Goal: Task Accomplishment & Management: Use online tool/utility

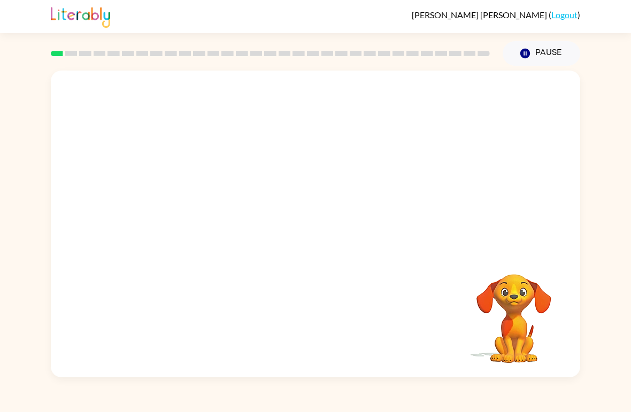
click at [46, 77] on div "Your browser must support playing .mp4 files to use Literably. Please try using…" at bounding box center [315, 222] width 631 height 312
click at [526, 38] on div "Pause Pause" at bounding box center [541, 53] width 90 height 37
click at [537, 57] on button "Pause Pause" at bounding box center [542, 53] width 78 height 25
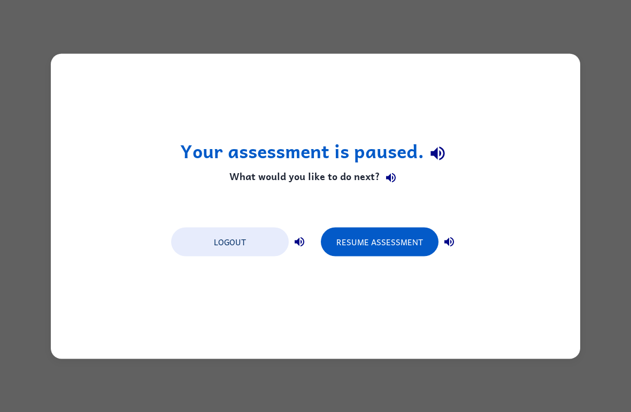
click at [376, 247] on button "Resume Assessment" at bounding box center [380, 241] width 118 height 29
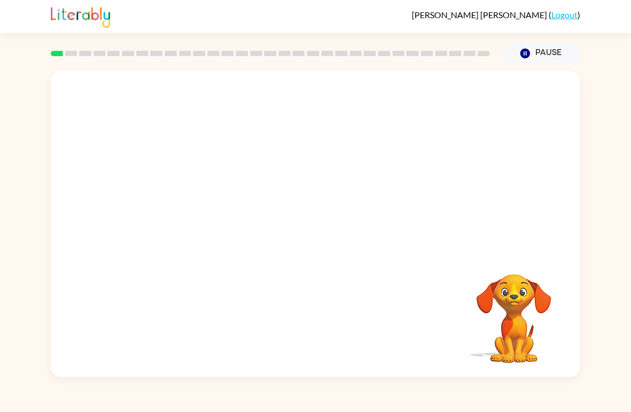
click at [22, 36] on div "Alfredo Villarreal-Gonzalez ( Logout ) Pause Pause Your browser must support pl…" at bounding box center [315, 206] width 631 height 412
click at [562, 47] on button "Pause Pause" at bounding box center [542, 53] width 78 height 25
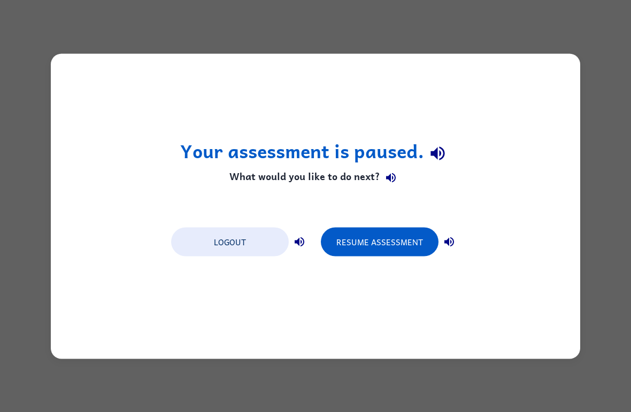
click at [257, 251] on button "Logout" at bounding box center [230, 241] width 118 height 29
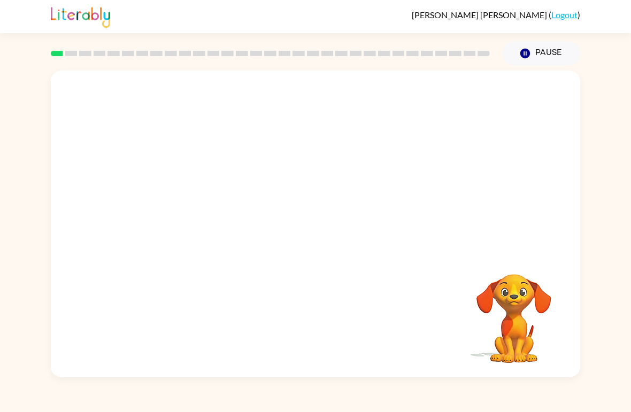
click at [288, 168] on video "Your browser must support playing .mp4 files to use Literably. Please try using…" at bounding box center [316, 161] width 530 height 181
click at [323, 240] on button "button" at bounding box center [315, 229] width 68 height 39
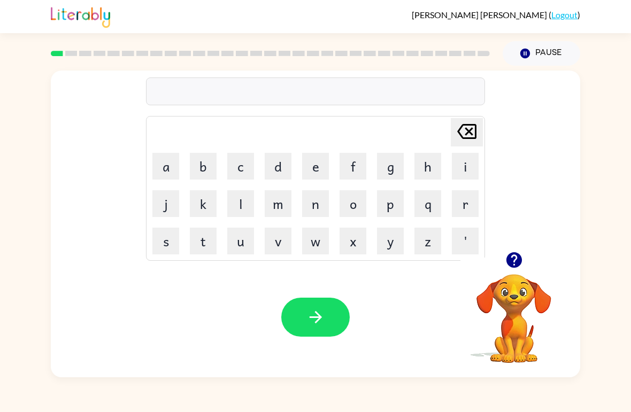
click at [321, 240] on button "w" at bounding box center [315, 241] width 27 height 27
click at [459, 136] on icon "Delete Delete last character input" at bounding box center [467, 132] width 26 height 26
click at [520, 253] on icon "button" at bounding box center [514, 260] width 19 height 19
click at [359, 204] on button "o" at bounding box center [353, 203] width 27 height 27
click at [461, 201] on button "r" at bounding box center [465, 203] width 27 height 27
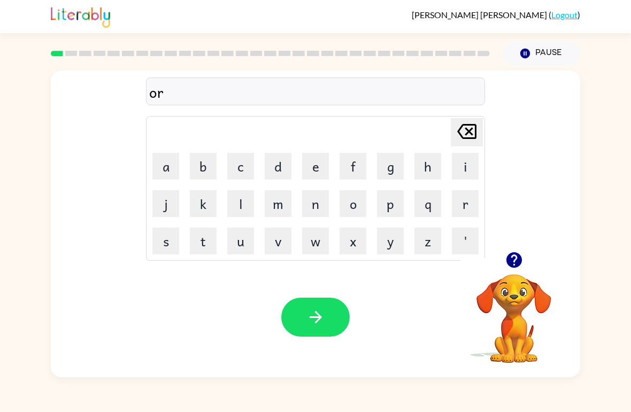
click at [272, 167] on button "d" at bounding box center [278, 166] width 27 height 27
click at [324, 165] on button "e" at bounding box center [315, 166] width 27 height 27
click at [462, 187] on td "r" at bounding box center [465, 204] width 36 height 36
click at [467, 205] on button "r" at bounding box center [465, 203] width 27 height 27
click at [337, 313] on button "button" at bounding box center [315, 317] width 68 height 39
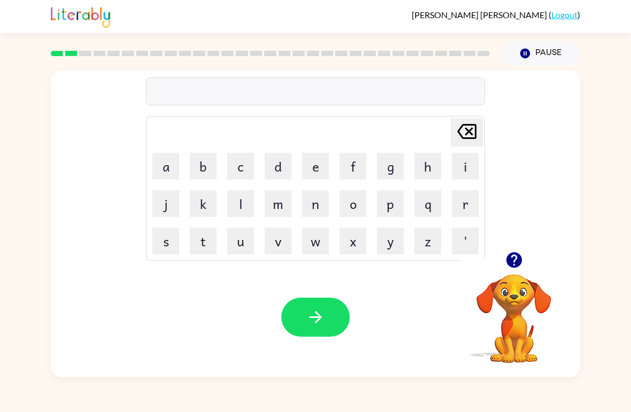
click at [511, 260] on icon "button" at bounding box center [514, 260] width 16 height 16
click at [244, 173] on button "c" at bounding box center [240, 166] width 27 height 27
click at [237, 245] on button "u" at bounding box center [240, 241] width 27 height 27
click at [319, 212] on button "n" at bounding box center [315, 203] width 27 height 27
click at [207, 252] on button "t" at bounding box center [203, 241] width 27 height 27
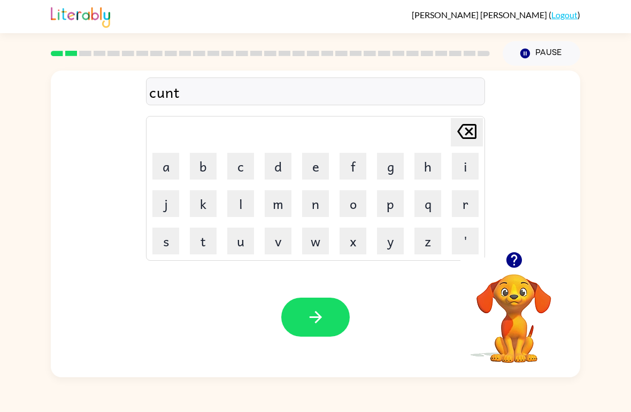
click at [316, 321] on icon "button" at bounding box center [315, 317] width 19 height 19
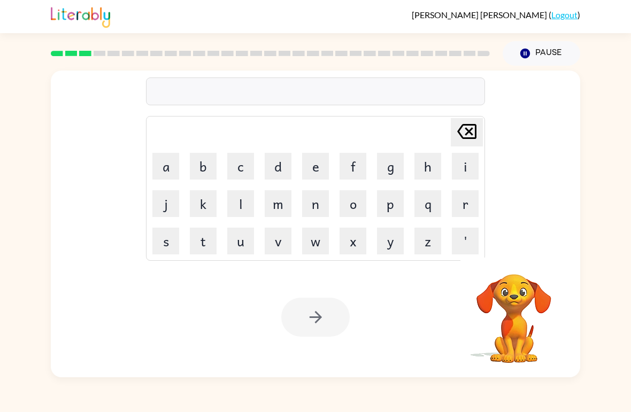
click at [242, 204] on button "l" at bounding box center [240, 203] width 27 height 27
click at [242, 166] on button "c" at bounding box center [240, 166] width 27 height 27
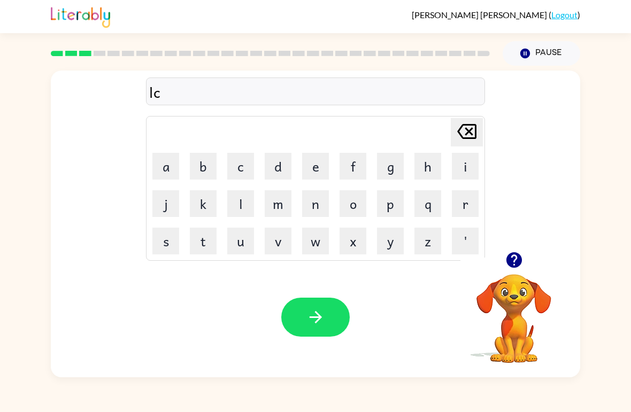
click at [170, 165] on button "a" at bounding box center [165, 166] width 27 height 27
click at [470, 134] on icon at bounding box center [466, 131] width 19 height 15
click at [470, 133] on icon at bounding box center [466, 131] width 19 height 15
click at [353, 207] on button "o" at bounding box center [353, 203] width 27 height 27
click at [232, 165] on button "c" at bounding box center [240, 166] width 27 height 27
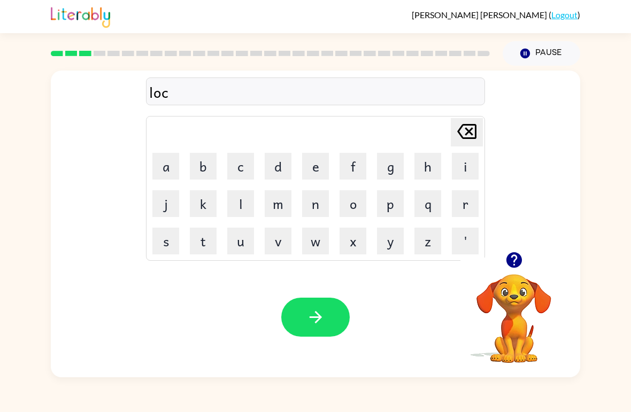
click at [173, 164] on button "a" at bounding box center [165, 166] width 27 height 27
click at [201, 246] on button "t" at bounding box center [203, 241] width 27 height 27
click at [304, 167] on button "e" at bounding box center [315, 166] width 27 height 27
click at [314, 318] on icon "button" at bounding box center [315, 317] width 12 height 12
click at [203, 246] on button "t" at bounding box center [203, 241] width 27 height 27
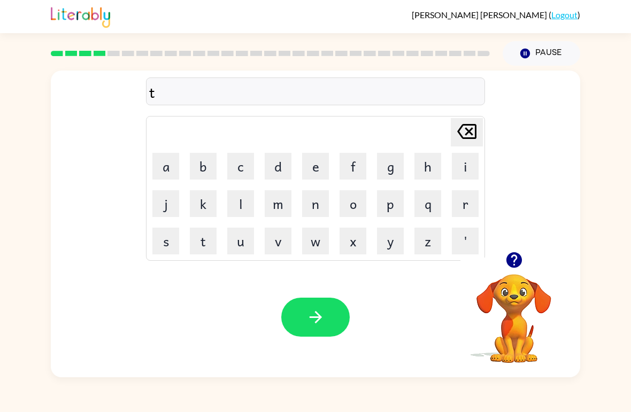
click at [476, 170] on button "i" at bounding box center [465, 166] width 27 height 27
click at [324, 241] on button "w" at bounding box center [315, 241] width 27 height 27
click at [317, 206] on button "n" at bounding box center [315, 203] width 27 height 27
click at [331, 322] on button "button" at bounding box center [315, 317] width 68 height 39
click at [522, 258] on icon "button" at bounding box center [514, 260] width 19 height 19
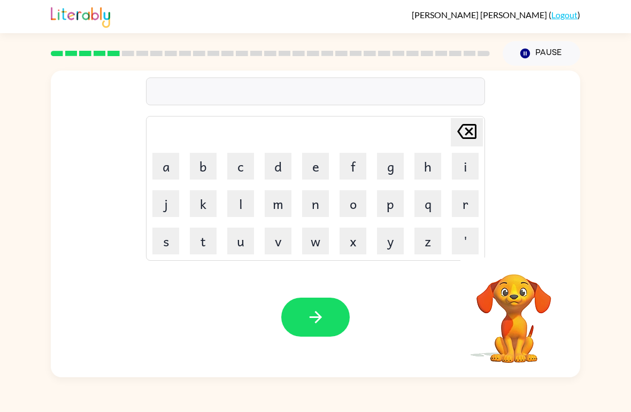
click at [314, 203] on button "n" at bounding box center [315, 203] width 27 height 27
click at [319, 173] on button "e" at bounding box center [315, 166] width 27 height 27
click at [468, 206] on button "r" at bounding box center [465, 203] width 27 height 27
click at [318, 172] on button "e" at bounding box center [315, 166] width 27 height 27
click at [238, 204] on button "l" at bounding box center [240, 203] width 27 height 27
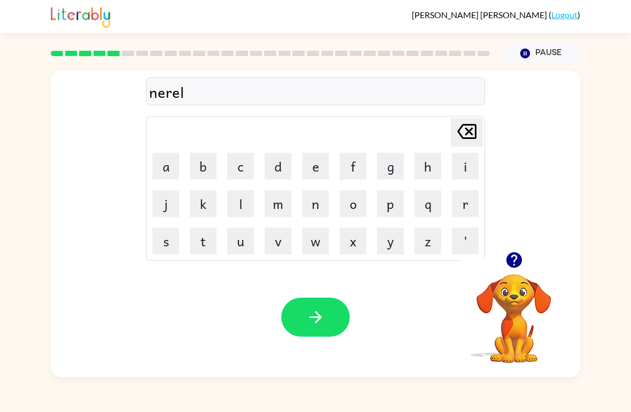
click at [403, 250] on button "y" at bounding box center [390, 241] width 27 height 27
click at [323, 327] on button "button" at bounding box center [315, 317] width 68 height 39
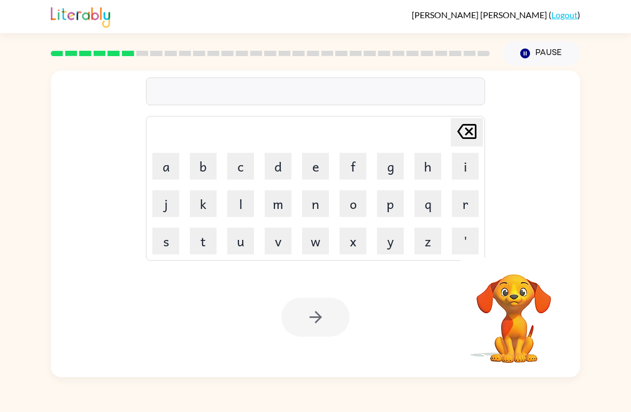
click at [165, 265] on div "Your browser must support playing .mp4 files to use Literably. Please try using…" at bounding box center [316, 317] width 530 height 120
click at [200, 171] on button "b" at bounding box center [203, 166] width 27 height 27
click at [312, 174] on button "e" at bounding box center [315, 166] width 27 height 27
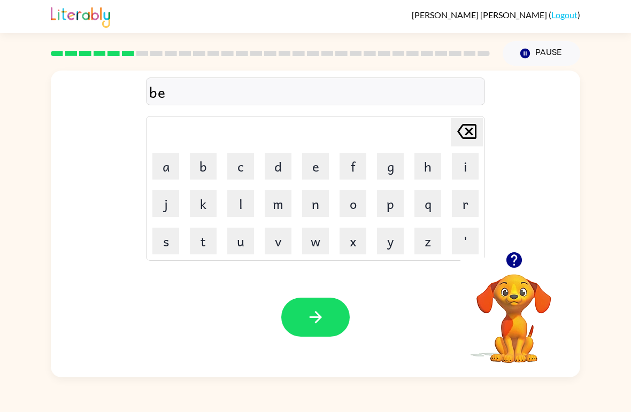
click at [167, 208] on button "j" at bounding box center [165, 203] width 27 height 27
click at [470, 170] on button "i" at bounding box center [465, 166] width 27 height 27
click at [320, 203] on button "n" at bounding box center [315, 203] width 27 height 27
click at [274, 170] on button "d" at bounding box center [278, 166] width 27 height 27
click at [298, 319] on button "button" at bounding box center [315, 317] width 68 height 39
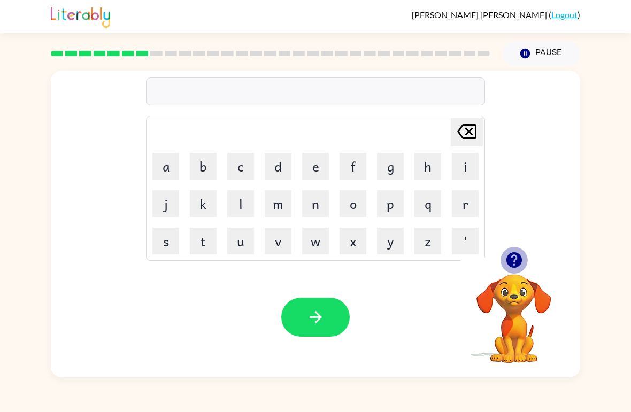
click at [515, 252] on icon "button" at bounding box center [514, 260] width 19 height 19
click at [206, 243] on button "t" at bounding box center [203, 241] width 27 height 27
click at [471, 205] on button "r" at bounding box center [465, 203] width 27 height 27
click at [470, 164] on button "i" at bounding box center [465, 166] width 27 height 27
click at [246, 164] on button "c" at bounding box center [240, 166] width 27 height 27
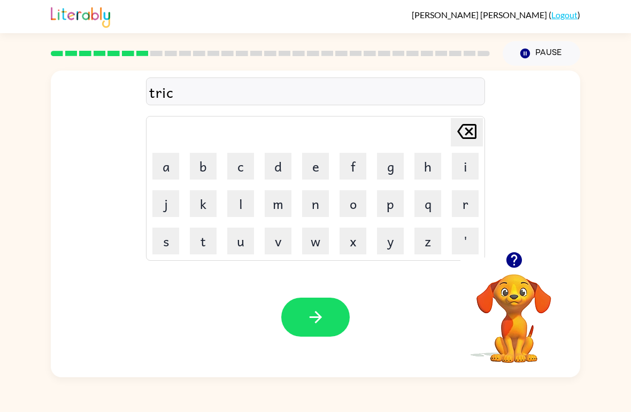
click at [199, 213] on button "k" at bounding box center [203, 203] width 27 height 27
click at [239, 216] on button "l" at bounding box center [240, 203] width 27 height 27
click at [310, 168] on button "e" at bounding box center [315, 166] width 27 height 27
click at [322, 306] on button "button" at bounding box center [315, 317] width 68 height 39
click at [513, 264] on icon "button" at bounding box center [514, 260] width 16 height 16
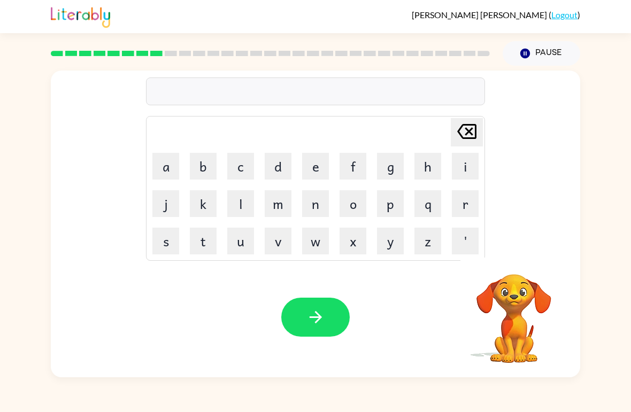
click at [277, 201] on button "m" at bounding box center [278, 203] width 27 height 27
click at [470, 167] on button "i" at bounding box center [465, 166] width 27 height 27
click at [463, 208] on button "r" at bounding box center [465, 203] width 27 height 27
click at [166, 165] on button "a" at bounding box center [165, 166] width 27 height 27
click at [245, 167] on button "c" at bounding box center [240, 166] width 27 height 27
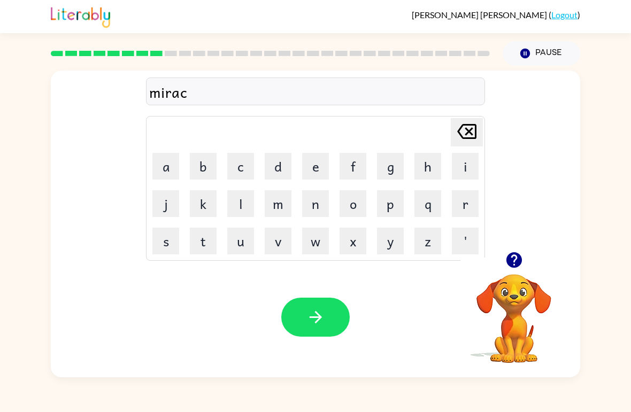
click at [249, 203] on button "l" at bounding box center [240, 203] width 27 height 27
click at [316, 171] on button "e" at bounding box center [315, 166] width 27 height 27
click at [315, 309] on icon "button" at bounding box center [315, 317] width 19 height 19
click at [520, 257] on icon "button" at bounding box center [514, 260] width 16 height 16
click at [249, 207] on button "l" at bounding box center [240, 203] width 27 height 27
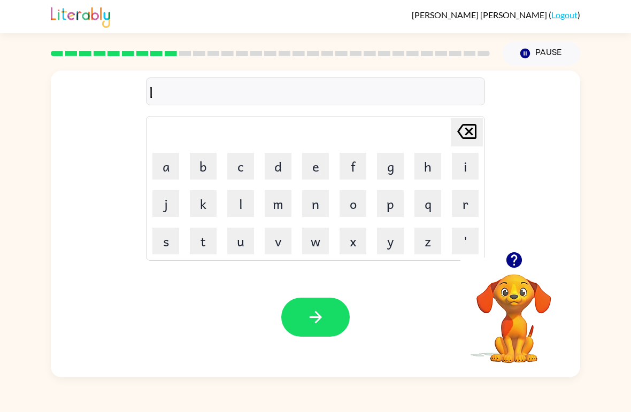
click at [474, 170] on button "i" at bounding box center [465, 166] width 27 height 27
click at [280, 203] on button "m" at bounding box center [278, 203] width 27 height 27
click at [207, 167] on button "b" at bounding box center [203, 166] width 27 height 27
click at [362, 210] on button "o" at bounding box center [353, 203] width 27 height 27
click at [244, 207] on button "l" at bounding box center [240, 203] width 27 height 27
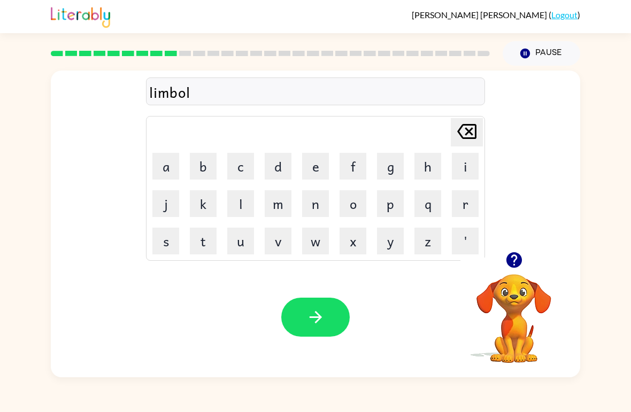
click at [327, 156] on button "e" at bounding box center [315, 166] width 27 height 27
click at [343, 313] on button "button" at bounding box center [315, 317] width 68 height 39
click at [515, 258] on icon "button" at bounding box center [514, 260] width 16 height 16
click at [243, 244] on button "u" at bounding box center [240, 241] width 27 height 27
click at [278, 203] on button "m" at bounding box center [278, 203] width 27 height 27
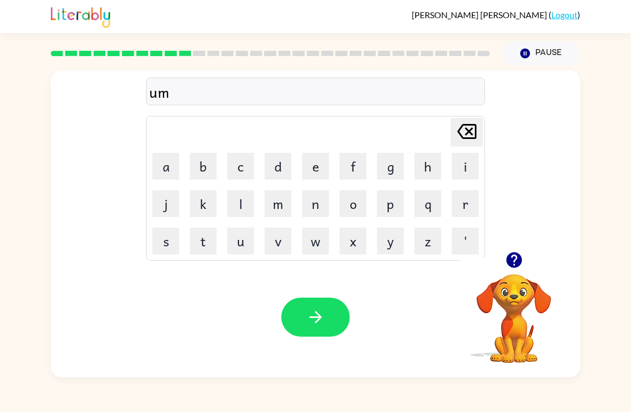
click at [464, 127] on icon "Delete Delete last character input" at bounding box center [467, 132] width 26 height 26
click at [318, 206] on button "n" at bounding box center [315, 203] width 27 height 27
click at [356, 169] on button "f" at bounding box center [353, 166] width 27 height 27
click at [359, 210] on button "o" at bounding box center [353, 203] width 27 height 27
click at [247, 207] on button "l" at bounding box center [240, 203] width 27 height 27
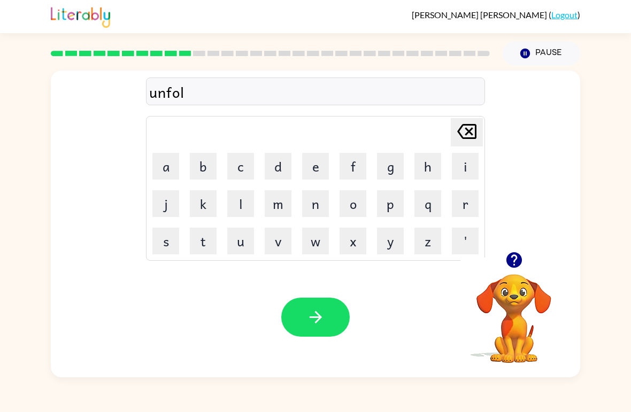
click at [318, 163] on button "e" at bounding box center [315, 166] width 27 height 27
click at [310, 318] on icon "button" at bounding box center [315, 317] width 12 height 12
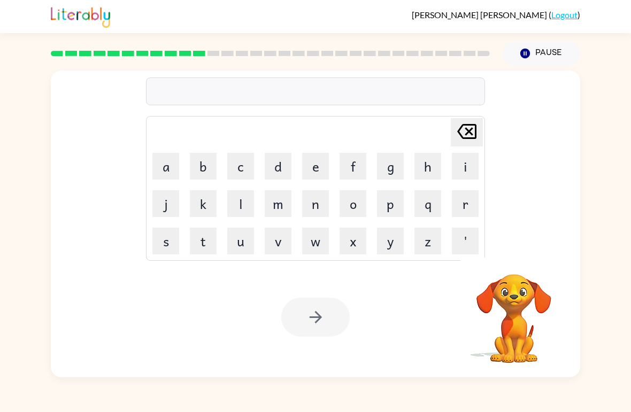
click at [277, 245] on button "v" at bounding box center [278, 241] width 27 height 27
click at [352, 206] on button "o" at bounding box center [353, 203] width 27 height 27
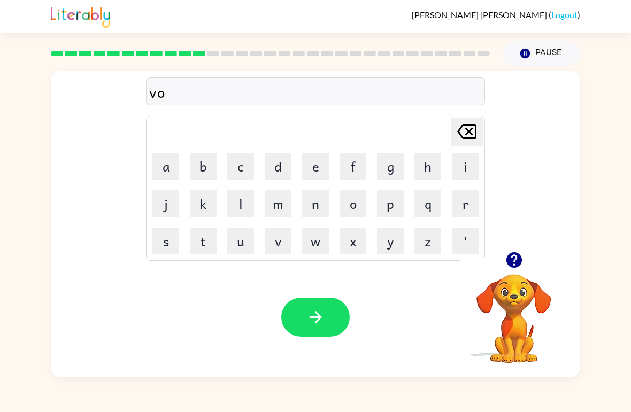
click at [201, 239] on button "t" at bounding box center [203, 241] width 27 height 27
click at [319, 167] on button "e" at bounding box center [315, 166] width 27 height 27
click at [311, 334] on button "button" at bounding box center [315, 317] width 68 height 39
click at [206, 166] on button "b" at bounding box center [203, 166] width 27 height 27
click at [323, 171] on button "e" at bounding box center [315, 166] width 27 height 27
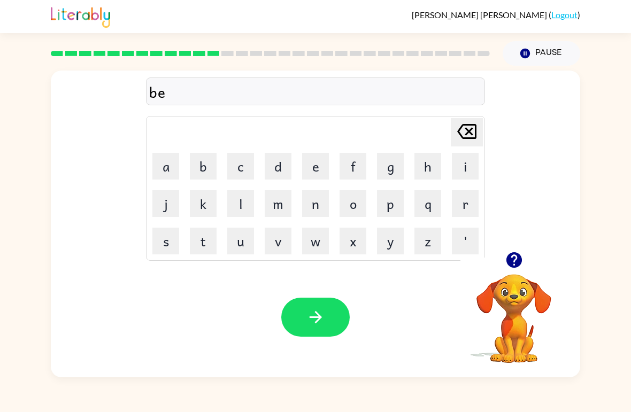
click at [286, 172] on button "d" at bounding box center [278, 166] width 27 height 27
click at [205, 243] on button "t" at bounding box center [203, 241] width 27 height 27
click at [466, 165] on button "i" at bounding box center [465, 166] width 27 height 27
click at [279, 204] on button "m" at bounding box center [278, 203] width 27 height 27
click at [316, 166] on button "e" at bounding box center [315, 166] width 27 height 27
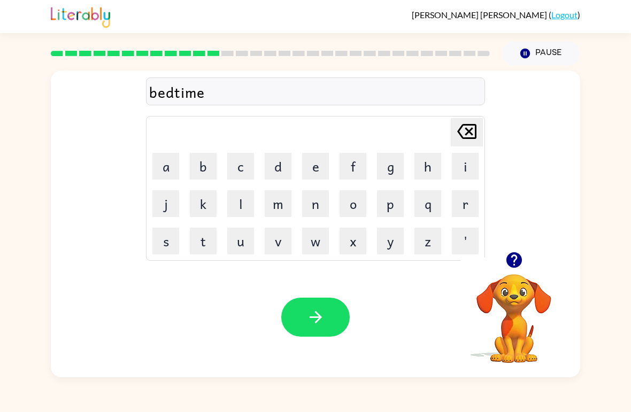
click at [327, 321] on button "button" at bounding box center [315, 317] width 68 height 39
click at [360, 170] on button "f" at bounding box center [353, 166] width 27 height 27
click at [462, 159] on button "i" at bounding box center [465, 166] width 27 height 27
click at [205, 242] on button "t" at bounding box center [203, 241] width 27 height 27
click at [323, 200] on button "n" at bounding box center [315, 203] width 27 height 27
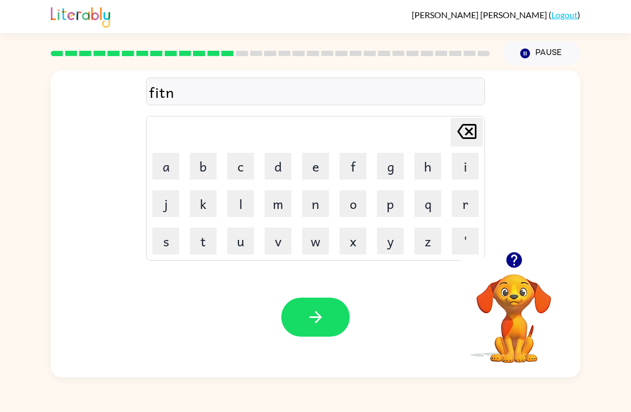
click at [318, 161] on button "e" at bounding box center [315, 166] width 27 height 27
click at [166, 250] on button "s" at bounding box center [165, 241] width 27 height 27
click at [308, 306] on button "button" at bounding box center [315, 317] width 68 height 39
click at [510, 263] on icon "button" at bounding box center [514, 260] width 16 height 16
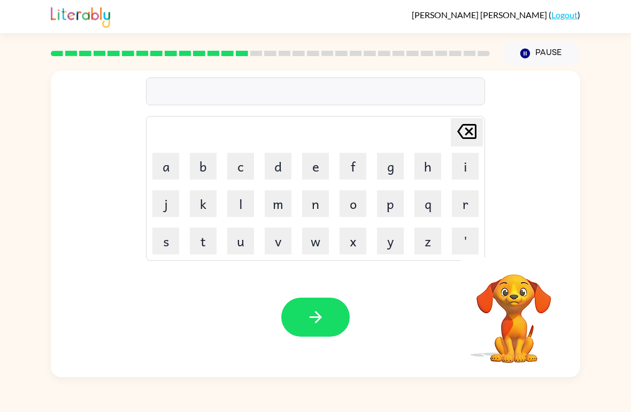
click at [280, 176] on button "d" at bounding box center [278, 166] width 27 height 27
click at [315, 164] on button "e" at bounding box center [315, 166] width 27 height 27
click at [240, 207] on button "l" at bounding box center [240, 203] width 27 height 27
click at [392, 238] on button "y" at bounding box center [390, 241] width 27 height 27
click at [325, 316] on button "button" at bounding box center [315, 317] width 68 height 39
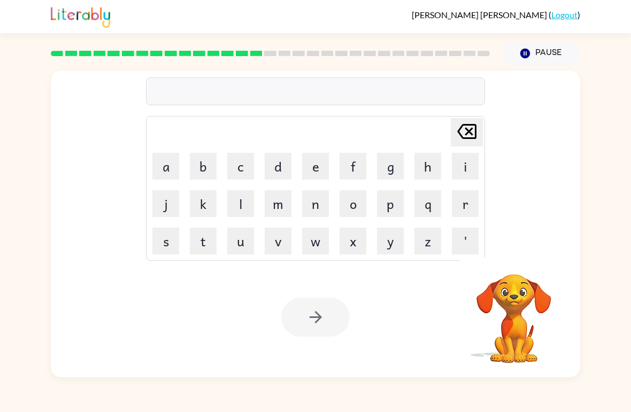
click at [6, 74] on div "Delete Delete last character input a b c d e f g h i j k l m n o p q r s t u v …" at bounding box center [315, 222] width 631 height 312
click at [209, 247] on button "t" at bounding box center [203, 241] width 27 height 27
click at [249, 235] on button "u" at bounding box center [240, 241] width 27 height 27
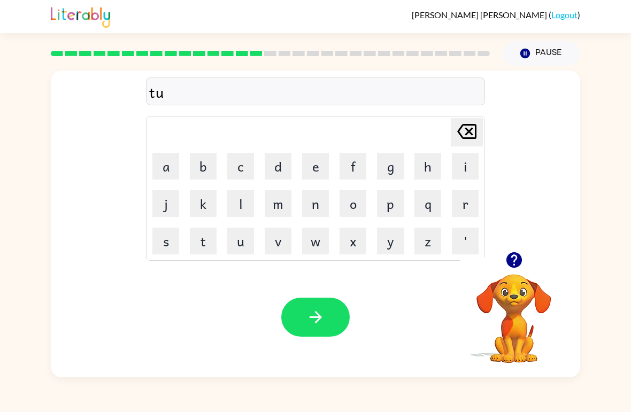
click at [462, 209] on button "r" at bounding box center [465, 203] width 27 height 27
click at [315, 204] on button "n" at bounding box center [315, 203] width 27 height 27
click at [280, 208] on button "m" at bounding box center [278, 203] width 27 height 27
click at [474, 131] on icon "Delete Delete last character input" at bounding box center [467, 132] width 26 height 26
click at [466, 125] on icon at bounding box center [466, 131] width 19 height 15
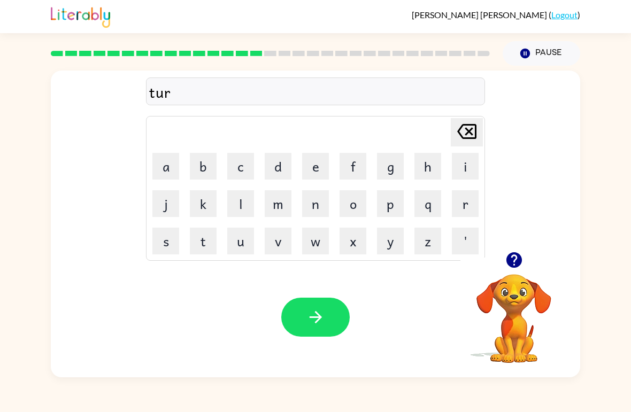
click at [316, 210] on button "n" at bounding box center [315, 203] width 27 height 27
click at [467, 134] on icon at bounding box center [466, 131] width 19 height 15
click at [291, 195] on button "m" at bounding box center [278, 203] width 27 height 27
click at [323, 308] on button "button" at bounding box center [315, 317] width 68 height 39
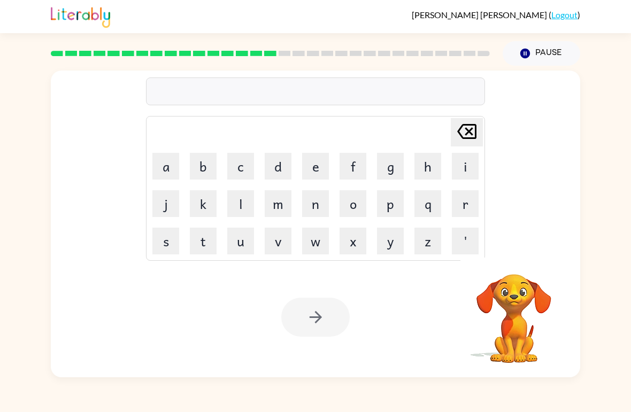
click at [6, 29] on div "Alfredo Villarreal-Gonzalez ( Logout )" at bounding box center [315, 16] width 631 height 33
click at [165, 239] on button "s" at bounding box center [165, 241] width 27 height 27
click at [322, 172] on button "e" at bounding box center [315, 166] width 27 height 27
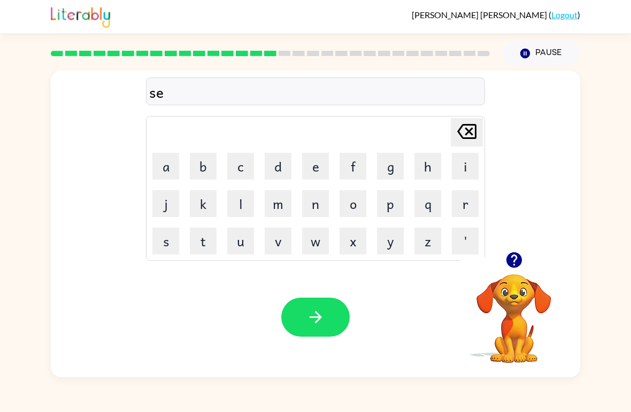
click at [208, 248] on button "t" at bounding box center [203, 241] width 27 height 27
click at [309, 323] on icon "button" at bounding box center [315, 317] width 19 height 19
click at [512, 262] on icon "button" at bounding box center [514, 260] width 16 height 16
click at [462, 211] on button "r" at bounding box center [465, 203] width 27 height 27
click at [464, 166] on button "i" at bounding box center [465, 166] width 27 height 27
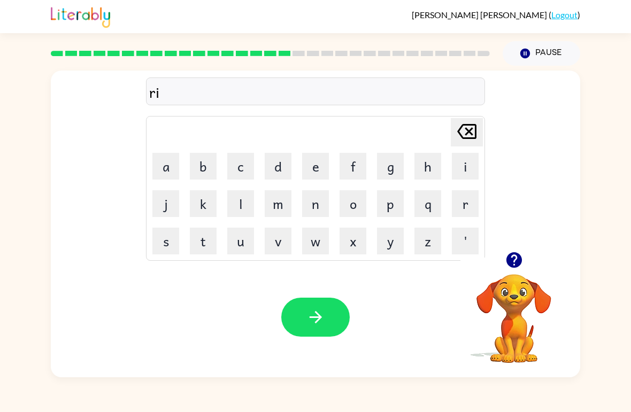
click at [273, 207] on button "m" at bounding box center [278, 203] width 27 height 27
click at [459, 166] on button "i" at bounding box center [465, 166] width 27 height 27
click at [312, 206] on button "n" at bounding box center [315, 203] width 27 height 27
click at [393, 170] on button "g" at bounding box center [390, 166] width 27 height 27
click at [317, 319] on icon "button" at bounding box center [315, 317] width 19 height 19
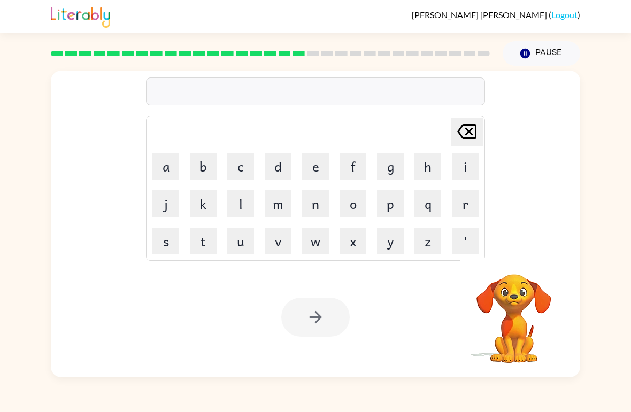
click at [398, 210] on button "p" at bounding box center [390, 203] width 27 height 27
click at [234, 201] on button "l" at bounding box center [240, 203] width 27 height 27
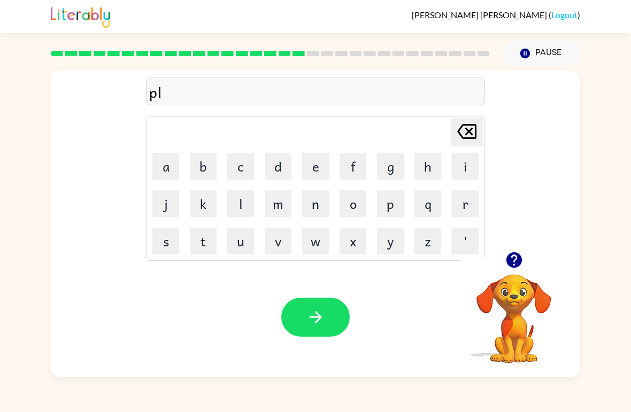
click at [175, 244] on button "s" at bounding box center [165, 241] width 27 height 27
click at [208, 247] on button "t" at bounding box center [203, 241] width 27 height 27
click at [468, 162] on button "i" at bounding box center [465, 166] width 27 height 27
click at [251, 171] on button "c" at bounding box center [240, 166] width 27 height 27
click at [208, 241] on button "t" at bounding box center [203, 241] width 27 height 27
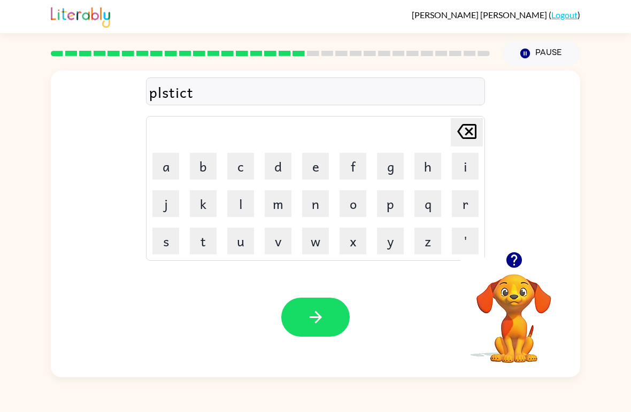
click at [459, 133] on icon at bounding box center [466, 131] width 19 height 15
click at [478, 121] on icon "Delete Delete last character input" at bounding box center [467, 132] width 26 height 26
click at [210, 246] on button "t" at bounding box center [203, 241] width 27 height 27
click at [243, 168] on button "c" at bounding box center [240, 166] width 27 height 27
click at [328, 327] on button "button" at bounding box center [315, 317] width 68 height 39
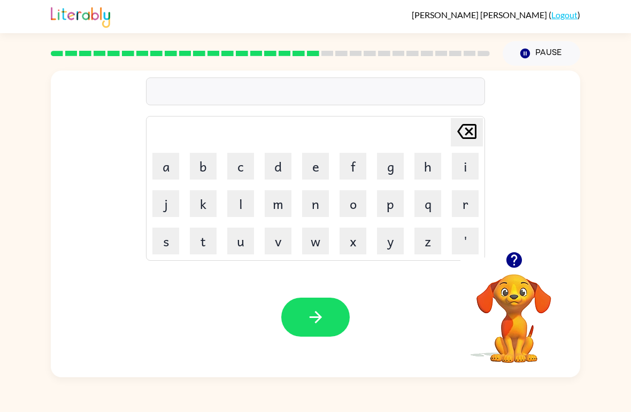
click at [511, 264] on icon "button" at bounding box center [514, 260] width 16 height 16
click at [275, 169] on button "d" at bounding box center [278, 166] width 27 height 27
click at [315, 163] on button "e" at bounding box center [315, 166] width 27 height 27
click at [171, 239] on button "s" at bounding box center [165, 241] width 27 height 27
click at [378, 203] on button "p" at bounding box center [390, 203] width 27 height 27
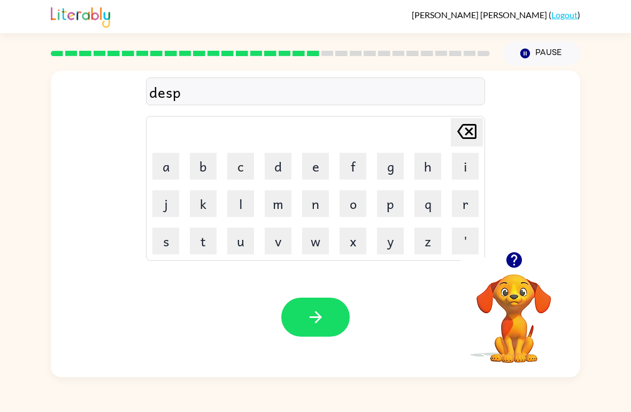
click at [241, 208] on button "l" at bounding box center [240, 203] width 27 height 27
click at [173, 163] on button "a" at bounding box center [165, 166] width 27 height 27
click at [378, 249] on button "y" at bounding box center [390, 241] width 27 height 27
click at [325, 313] on icon "button" at bounding box center [315, 317] width 19 height 19
click at [515, 259] on icon "button" at bounding box center [514, 260] width 16 height 16
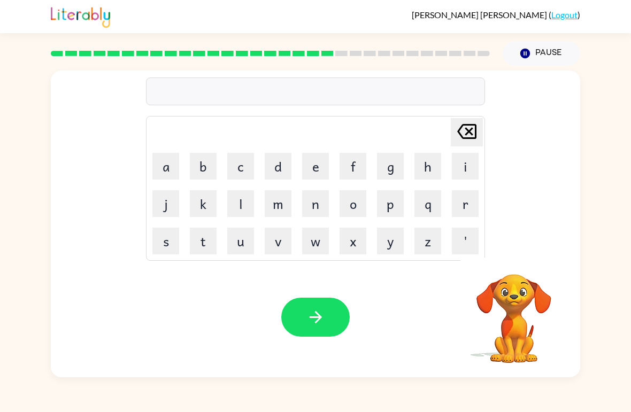
click at [277, 169] on button "d" at bounding box center [278, 166] width 27 height 27
click at [240, 246] on button "u" at bounding box center [240, 241] width 27 height 27
click at [165, 240] on button "s" at bounding box center [165, 241] width 27 height 27
click at [214, 247] on button "t" at bounding box center [203, 241] width 27 height 27
click at [326, 165] on button "e" at bounding box center [315, 166] width 27 height 27
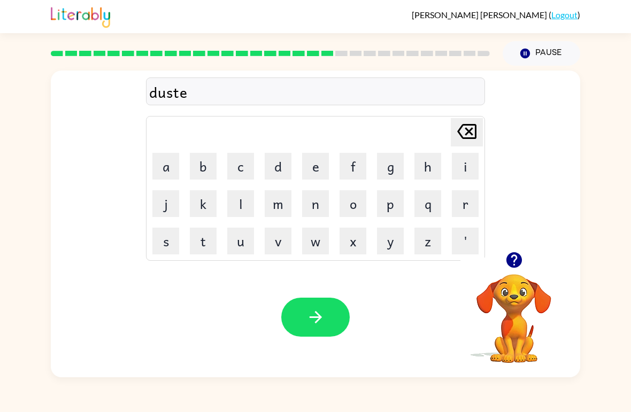
click at [280, 166] on button "d" at bounding box center [278, 166] width 27 height 27
click at [327, 316] on button "button" at bounding box center [315, 317] width 68 height 39
click at [166, 252] on button "s" at bounding box center [165, 241] width 27 height 27
click at [319, 171] on button "e" at bounding box center [315, 166] width 27 height 27
click at [323, 213] on button "n" at bounding box center [315, 203] width 27 height 27
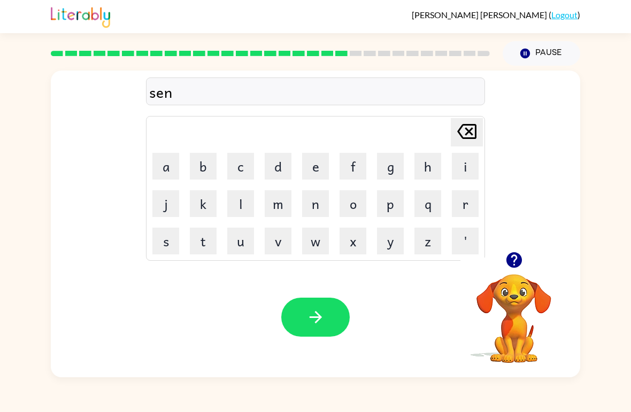
click at [209, 248] on button "t" at bounding box center [203, 241] width 27 height 27
click at [319, 168] on button "e" at bounding box center [315, 166] width 27 height 27
click at [395, 208] on button "p" at bounding box center [390, 203] width 27 height 27
click at [462, 165] on button "i" at bounding box center [465, 166] width 27 height 27
click at [286, 172] on button "d" at bounding box center [278, 166] width 27 height 27
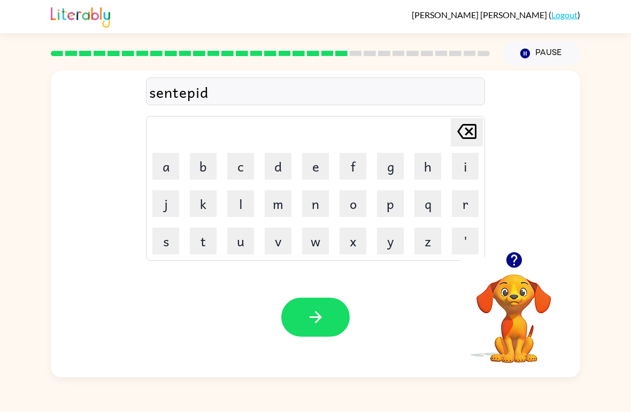
click at [318, 336] on button "button" at bounding box center [315, 317] width 68 height 39
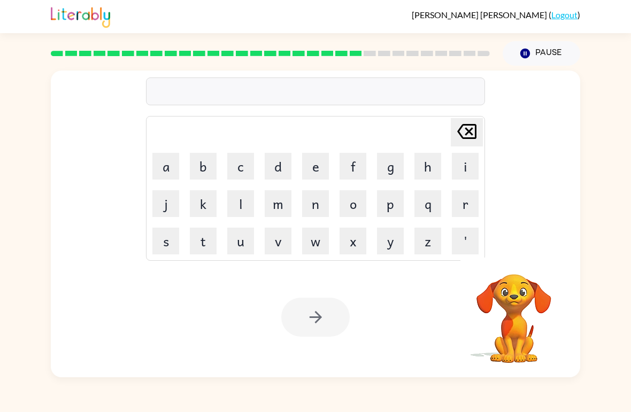
click at [469, 208] on button "r" at bounding box center [465, 203] width 27 height 27
click at [467, 160] on button "i" at bounding box center [465, 166] width 27 height 27
click at [462, 135] on icon "Delete Delete last character input" at bounding box center [467, 132] width 26 height 26
click at [166, 173] on button "a" at bounding box center [165, 166] width 27 height 27
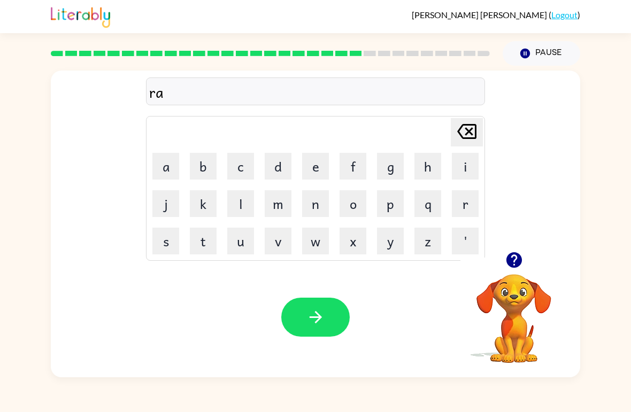
click at [469, 163] on button "i" at bounding box center [465, 166] width 27 height 27
click at [321, 216] on button "n" at bounding box center [315, 203] width 27 height 27
click at [246, 169] on button "c" at bounding box center [240, 166] width 27 height 27
click at [358, 205] on button "o" at bounding box center [353, 203] width 27 height 27
click at [211, 248] on button "t" at bounding box center [203, 241] width 27 height 27
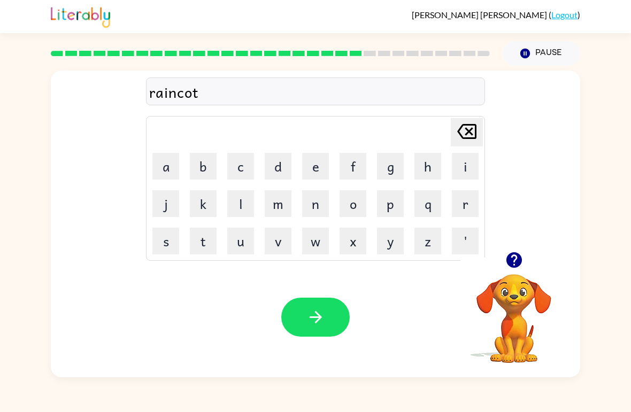
click at [319, 173] on button "e" at bounding box center [315, 166] width 27 height 27
click at [323, 331] on button "button" at bounding box center [315, 317] width 68 height 39
click at [513, 260] on icon "button" at bounding box center [514, 260] width 16 height 16
click at [279, 210] on button "m" at bounding box center [278, 203] width 27 height 27
click at [313, 165] on button "e" at bounding box center [315, 166] width 27 height 27
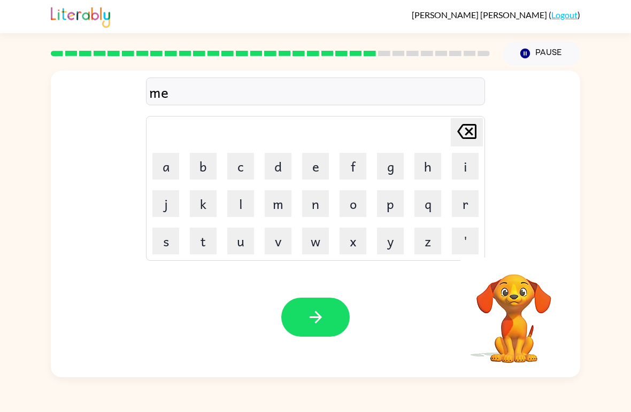
click at [473, 127] on icon "Delete Delete last character input" at bounding box center [467, 132] width 26 height 26
click at [163, 174] on button "a" at bounding box center [165, 166] width 27 height 27
click at [459, 205] on button "r" at bounding box center [465, 203] width 27 height 27
click at [246, 163] on button "c" at bounding box center [240, 166] width 27 height 27
click at [199, 203] on button "k" at bounding box center [203, 203] width 27 height 27
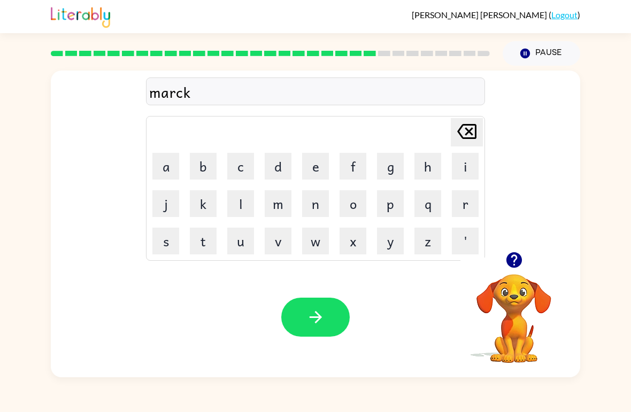
click at [318, 168] on button "e" at bounding box center [315, 166] width 27 height 27
click at [465, 212] on button "r" at bounding box center [465, 203] width 27 height 27
click at [333, 335] on button "button" at bounding box center [315, 317] width 68 height 39
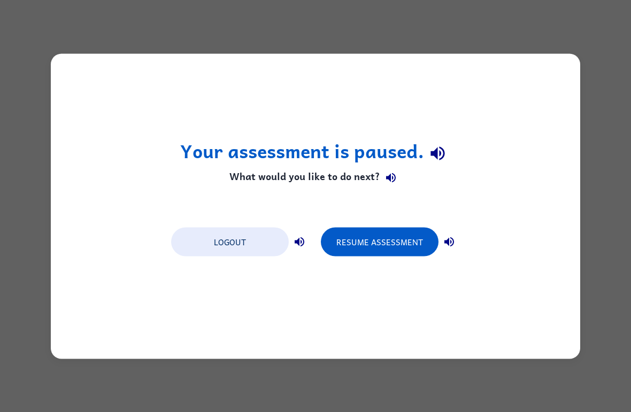
click at [402, 249] on button "Resume Assessment" at bounding box center [380, 241] width 118 height 29
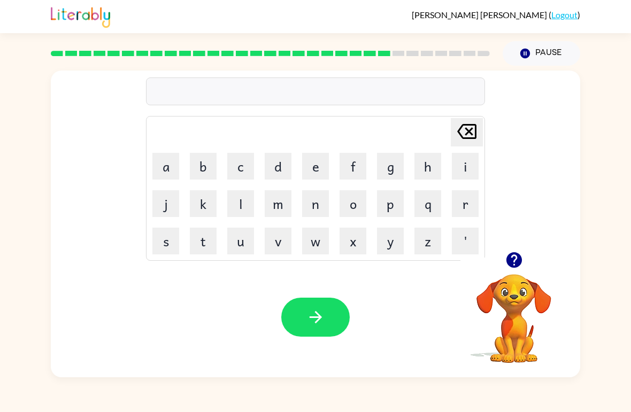
click at [523, 253] on icon "button" at bounding box center [514, 260] width 19 height 19
click at [524, 260] on video "Your browser must support playing .mp4 files to use Literably. Please try using…" at bounding box center [514, 311] width 107 height 107
click at [280, 167] on button "d" at bounding box center [278, 166] width 27 height 27
click at [464, 126] on icon at bounding box center [466, 131] width 19 height 15
click at [168, 167] on button "a" at bounding box center [165, 166] width 27 height 27
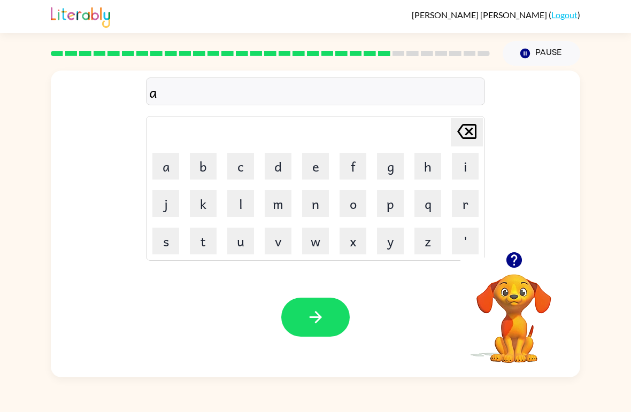
click at [278, 239] on button "v" at bounding box center [278, 241] width 27 height 27
click at [166, 162] on button "a" at bounding box center [165, 166] width 27 height 27
click at [316, 193] on button "n" at bounding box center [315, 203] width 27 height 27
click at [168, 248] on button "s" at bounding box center [165, 241] width 27 height 27
click at [464, 170] on button "i" at bounding box center [465, 166] width 27 height 27
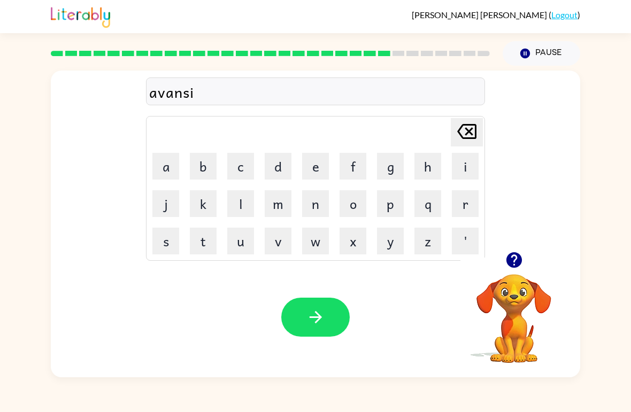
click at [323, 206] on button "n" at bounding box center [315, 203] width 27 height 27
click at [392, 172] on button "g" at bounding box center [390, 166] width 27 height 27
click at [324, 317] on icon "button" at bounding box center [315, 317] width 19 height 19
click at [392, 166] on button "g" at bounding box center [390, 166] width 27 height 27
click at [356, 204] on button "o" at bounding box center [353, 203] width 27 height 27
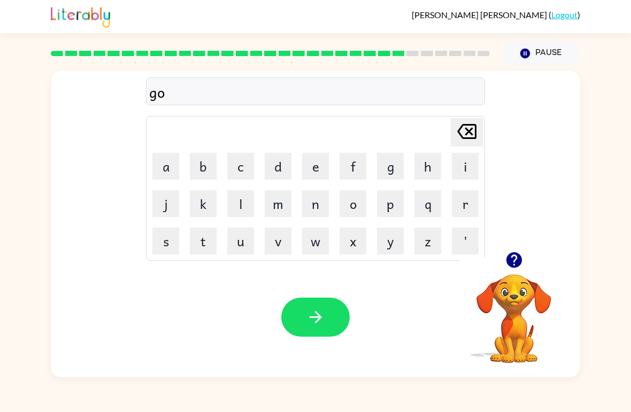
click at [203, 166] on button "b" at bounding box center [203, 166] width 27 height 27
click at [240, 204] on button "l" at bounding box center [240, 203] width 27 height 27
click at [470, 171] on button "i" at bounding box center [465, 166] width 27 height 27
click at [313, 201] on button "n" at bounding box center [315, 203] width 27 height 27
click at [327, 320] on button "button" at bounding box center [315, 317] width 68 height 39
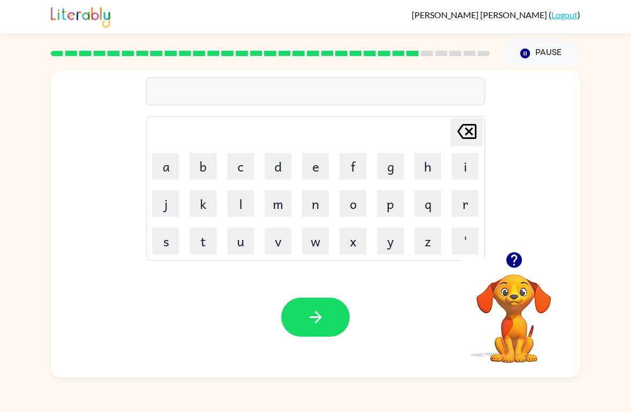
click at [520, 260] on icon "button" at bounding box center [514, 260] width 16 height 16
click at [358, 199] on button "o" at bounding box center [353, 203] width 27 height 27
click at [281, 242] on button "v" at bounding box center [278, 241] width 27 height 27
click at [321, 160] on button "e" at bounding box center [315, 166] width 27 height 27
click at [474, 207] on button "r" at bounding box center [465, 203] width 27 height 27
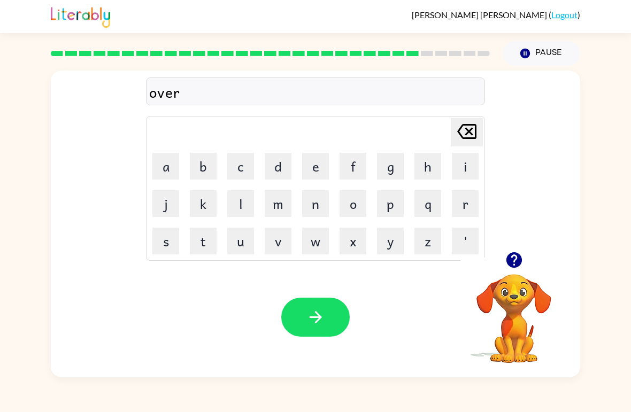
click at [279, 206] on button "m" at bounding box center [278, 203] width 27 height 27
click at [321, 163] on button "e" at bounding box center [315, 166] width 27 height 27
click at [193, 238] on button "t" at bounding box center [203, 241] width 27 height 27
click at [153, 93] on div "overmet" at bounding box center [315, 92] width 333 height 22
click at [475, 129] on icon at bounding box center [466, 131] width 19 height 15
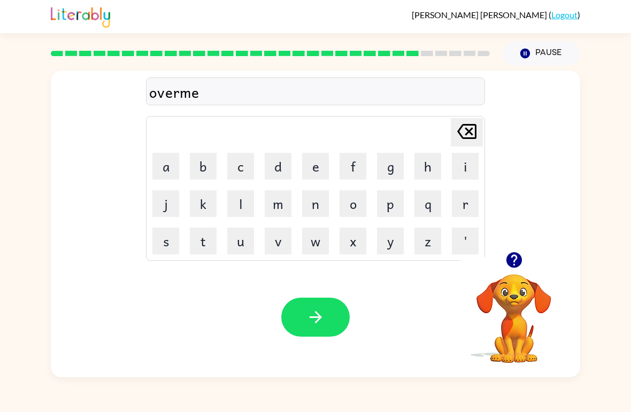
click at [464, 128] on icon "Delete Delete last character input" at bounding box center [467, 132] width 26 height 26
click at [464, 127] on icon "Delete Delete last character input" at bounding box center [467, 132] width 26 height 26
click at [461, 131] on icon "Delete Delete last character input" at bounding box center [467, 132] width 26 height 26
click at [460, 130] on icon at bounding box center [466, 131] width 19 height 15
click at [453, 131] on button "Delete Delete last character input" at bounding box center [467, 132] width 32 height 28
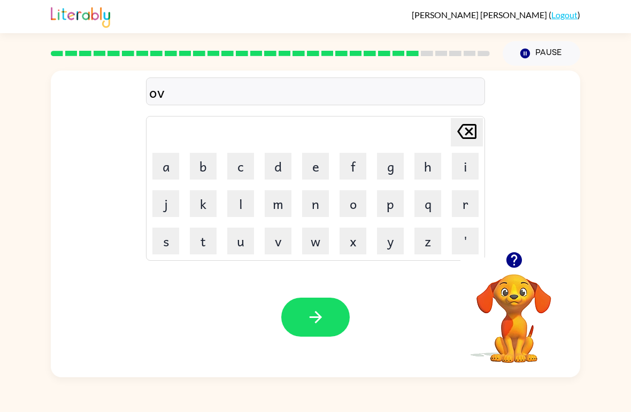
click at [453, 130] on button "Delete Delete last character input" at bounding box center [467, 132] width 32 height 28
click at [458, 131] on icon "Delete Delete last character input" at bounding box center [467, 132] width 26 height 26
click at [401, 160] on button "g" at bounding box center [390, 166] width 27 height 27
click at [355, 210] on button "o" at bounding box center [353, 203] width 27 height 27
click at [280, 248] on button "v" at bounding box center [278, 241] width 27 height 27
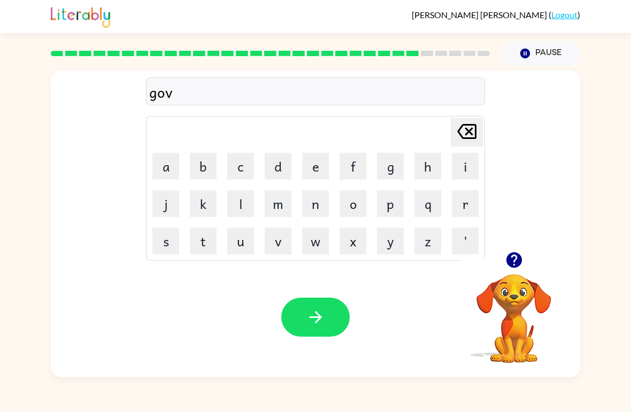
click at [310, 168] on button "e" at bounding box center [315, 166] width 27 height 27
click at [469, 164] on button "i" at bounding box center [465, 166] width 27 height 27
click at [469, 139] on icon at bounding box center [466, 131] width 19 height 15
click at [462, 208] on button "r" at bounding box center [465, 203] width 27 height 27
click at [275, 205] on button "m" at bounding box center [278, 203] width 27 height 27
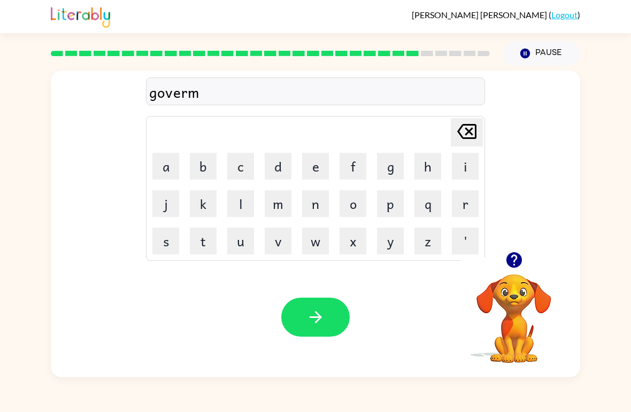
click at [314, 167] on button "e" at bounding box center [315, 166] width 27 height 27
click at [311, 210] on button "n" at bounding box center [315, 203] width 27 height 27
click at [209, 242] on button "t" at bounding box center [203, 241] width 27 height 27
click at [331, 305] on button "button" at bounding box center [315, 317] width 68 height 39
click at [512, 262] on icon "button" at bounding box center [514, 260] width 16 height 16
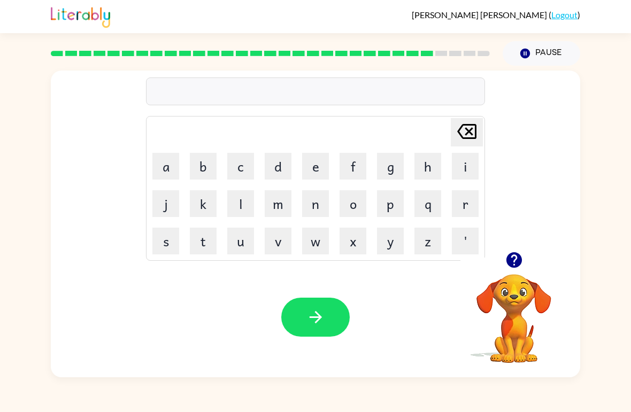
click at [172, 246] on button "s" at bounding box center [165, 241] width 27 height 27
click at [211, 241] on button "t" at bounding box center [203, 241] width 27 height 27
click at [463, 208] on button "r" at bounding box center [465, 203] width 27 height 27
click at [174, 168] on button "a" at bounding box center [165, 166] width 27 height 27
click at [319, 206] on button "n" at bounding box center [315, 203] width 27 height 27
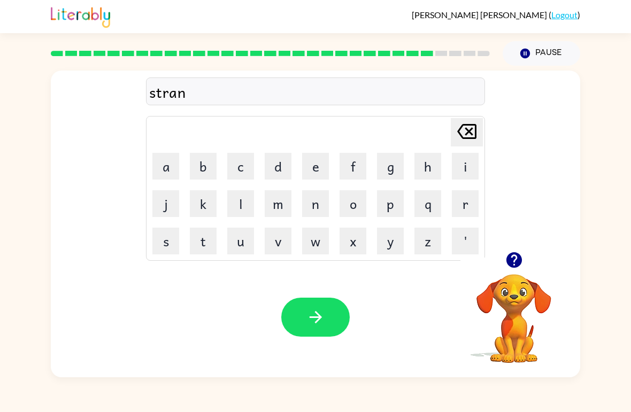
click at [324, 324] on icon "button" at bounding box center [315, 317] width 19 height 19
click at [509, 253] on icon "button" at bounding box center [514, 260] width 19 height 19
click at [167, 244] on button "s" at bounding box center [165, 241] width 27 height 27
click at [430, 167] on button "h" at bounding box center [428, 166] width 27 height 27
click at [174, 164] on button "a" at bounding box center [165, 166] width 27 height 27
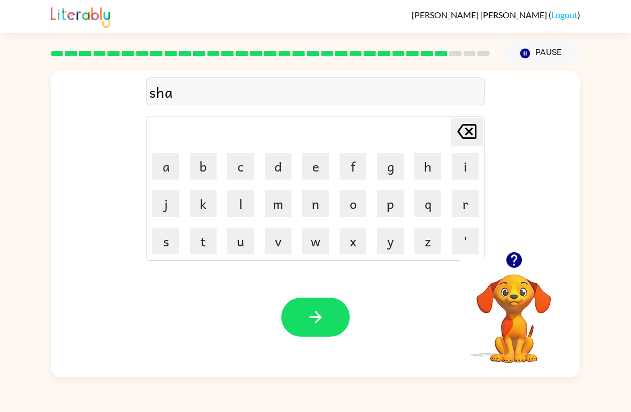
click at [402, 200] on button "p" at bounding box center [390, 203] width 27 height 27
click at [319, 172] on button "e" at bounding box center [315, 166] width 27 height 27
click at [310, 316] on icon "button" at bounding box center [315, 317] width 19 height 19
click at [326, 167] on button "e" at bounding box center [315, 166] width 27 height 27
click at [358, 252] on button "x" at bounding box center [353, 241] width 27 height 27
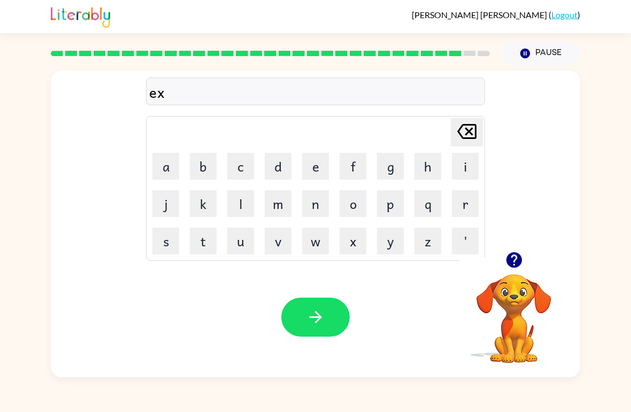
click at [310, 167] on button "e" at bounding box center [315, 166] width 27 height 27
click at [233, 209] on button "l" at bounding box center [240, 203] width 27 height 27
click at [316, 209] on button "n" at bounding box center [315, 203] width 27 height 27
click at [203, 245] on button "t" at bounding box center [203, 241] width 27 height 27
click at [331, 316] on button "button" at bounding box center [315, 317] width 68 height 39
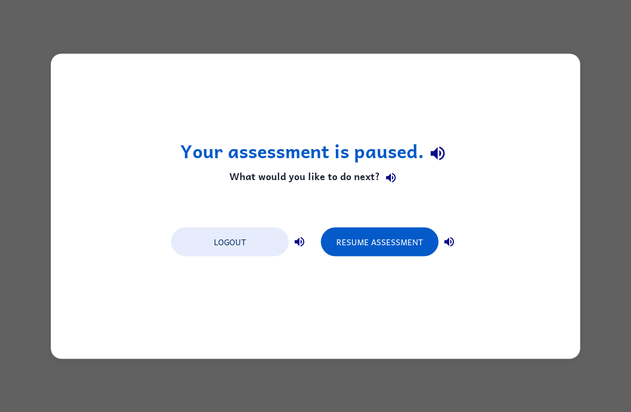
click at [397, 243] on button "Resume Assessment" at bounding box center [380, 241] width 118 height 29
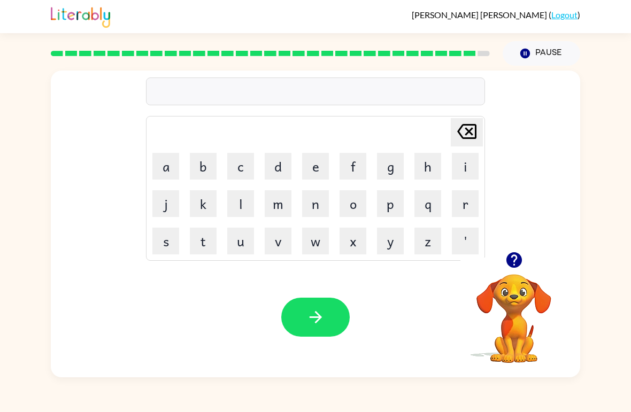
click at [378, 241] on button "y" at bounding box center [390, 241] width 27 height 27
click at [387, 239] on button "y" at bounding box center [390, 241] width 27 height 27
click at [384, 241] on button "y" at bounding box center [390, 241] width 27 height 27
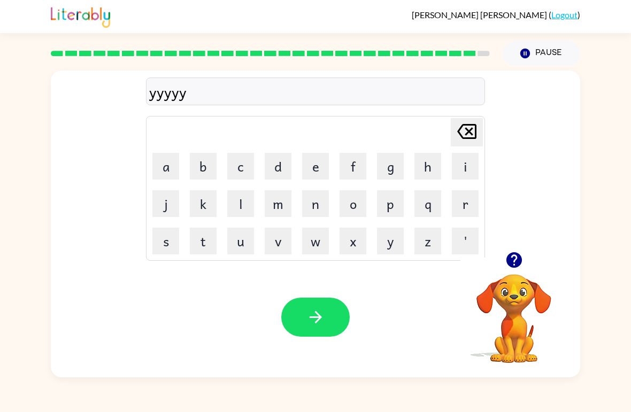
click at [384, 241] on button "y" at bounding box center [390, 241] width 27 height 27
click at [390, 231] on button "y" at bounding box center [390, 241] width 27 height 27
click at [391, 243] on button "y" at bounding box center [390, 241] width 27 height 27
click at [391, 242] on button "y" at bounding box center [390, 241] width 27 height 27
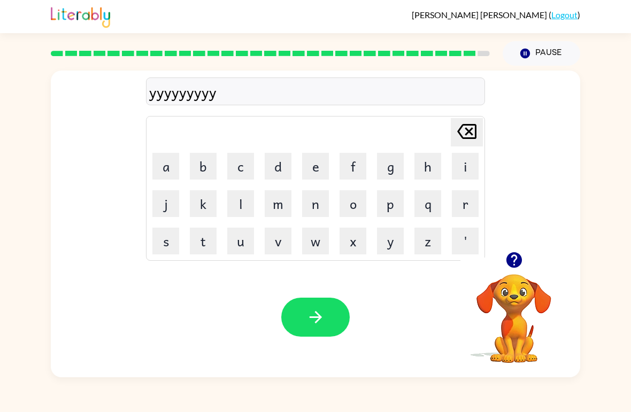
click at [393, 242] on button "y" at bounding box center [390, 241] width 27 height 27
click at [392, 242] on button "y" at bounding box center [390, 241] width 27 height 27
click at [388, 234] on button "y" at bounding box center [390, 241] width 27 height 27
click at [401, 250] on button "y" at bounding box center [390, 241] width 27 height 27
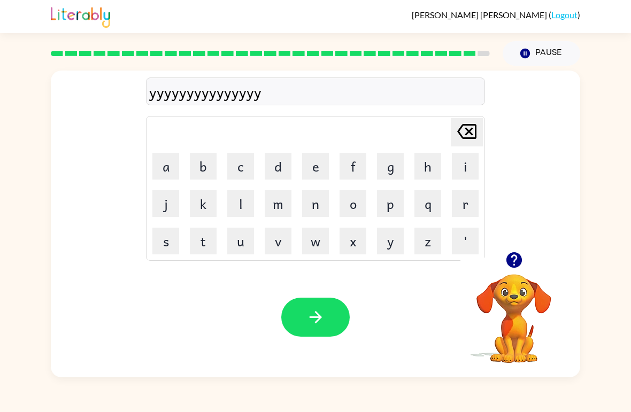
click at [401, 250] on button "y" at bounding box center [390, 241] width 27 height 27
click at [390, 249] on button "y" at bounding box center [390, 241] width 27 height 27
click at [392, 243] on button "y" at bounding box center [390, 241] width 27 height 27
click at [343, 210] on button "o" at bounding box center [353, 203] width 27 height 27
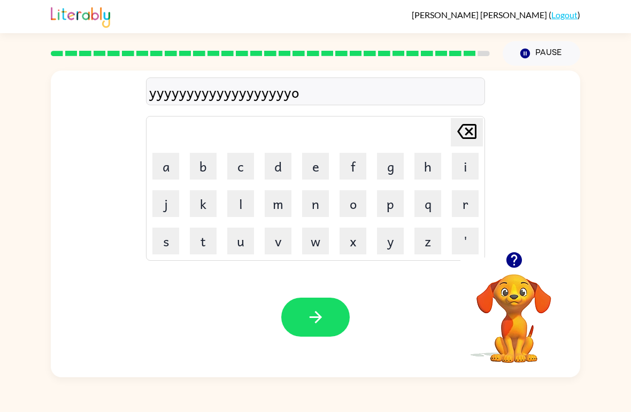
click at [343, 210] on button "o" at bounding box center [353, 203] width 27 height 27
click at [354, 211] on button "o" at bounding box center [353, 203] width 27 height 27
click at [353, 207] on button "o" at bounding box center [353, 203] width 27 height 27
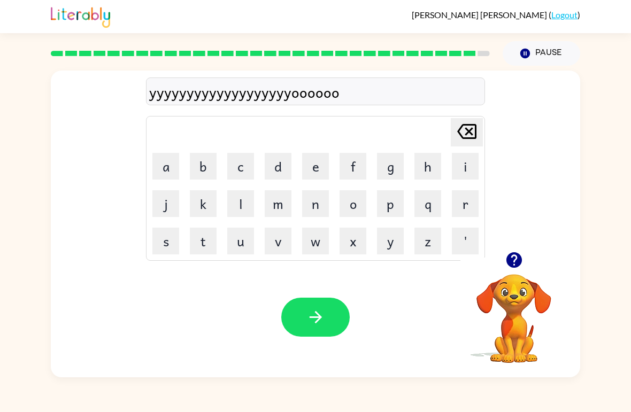
click at [355, 207] on button "o" at bounding box center [353, 203] width 27 height 27
click at [352, 206] on button "o" at bounding box center [353, 203] width 27 height 27
click at [351, 200] on button "o" at bounding box center [353, 203] width 27 height 27
click at [202, 171] on button "b" at bounding box center [203, 166] width 27 height 27
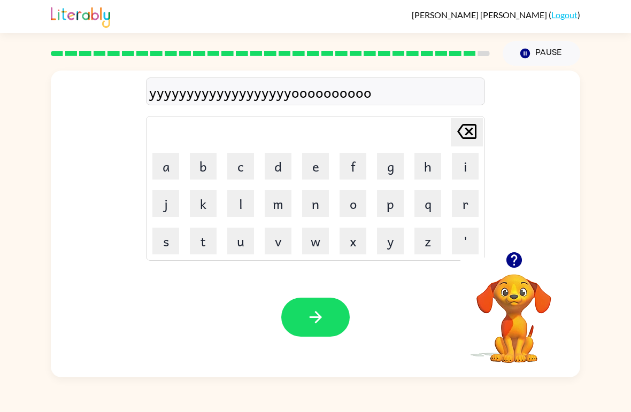
click at [202, 171] on button "b" at bounding box center [203, 166] width 27 height 27
click at [210, 161] on button "b" at bounding box center [203, 166] width 27 height 27
click at [210, 160] on button "b" at bounding box center [203, 166] width 27 height 27
click at [213, 164] on button "b" at bounding box center [203, 166] width 27 height 27
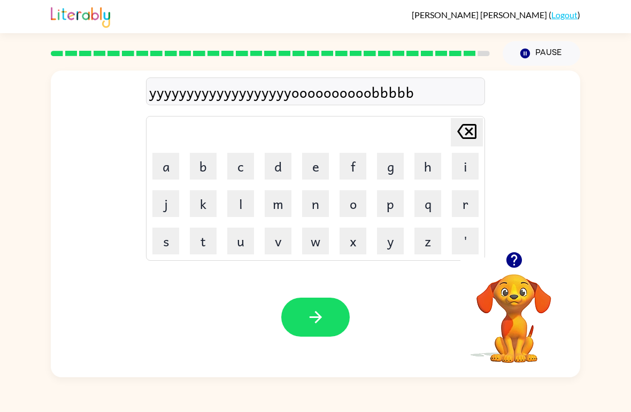
click at [199, 168] on button "b" at bounding box center [203, 166] width 27 height 27
click at [198, 168] on button "b" at bounding box center [203, 166] width 27 height 27
click at [201, 165] on button "b" at bounding box center [203, 166] width 27 height 27
click at [208, 153] on button "b" at bounding box center [203, 166] width 27 height 27
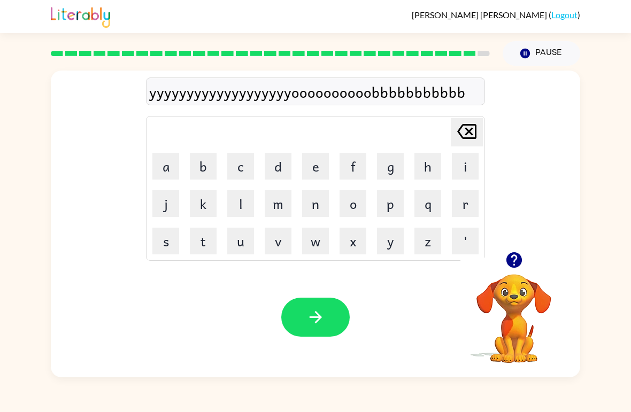
click at [206, 151] on td "b" at bounding box center [203, 166] width 36 height 36
click at [198, 160] on button "b" at bounding box center [203, 166] width 27 height 27
click at [198, 159] on button "b" at bounding box center [203, 166] width 27 height 27
click at [465, 211] on button "r" at bounding box center [465, 203] width 27 height 27
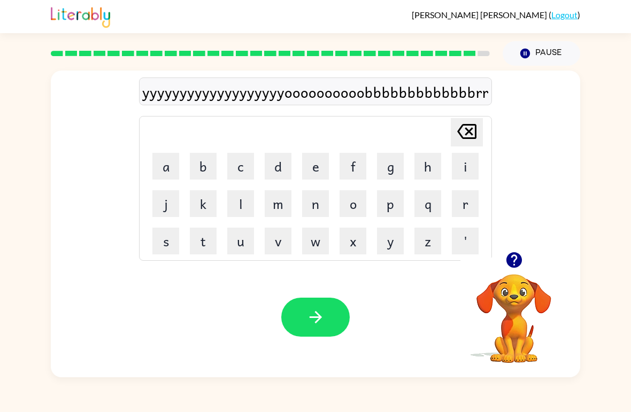
click at [461, 205] on button "r" at bounding box center [465, 203] width 27 height 27
click at [461, 204] on button "r" at bounding box center [465, 203] width 27 height 27
click at [459, 211] on button "r" at bounding box center [465, 203] width 27 height 27
click at [459, 210] on button "r" at bounding box center [465, 203] width 27 height 27
click at [462, 203] on button "r" at bounding box center [465, 203] width 27 height 27
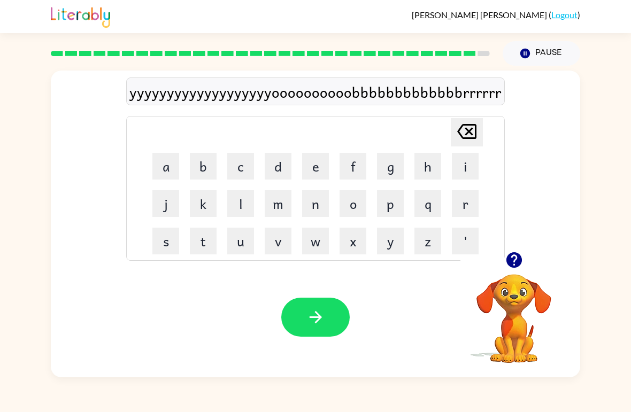
click at [462, 203] on button "r" at bounding box center [465, 203] width 27 height 27
click at [462, 205] on button "r" at bounding box center [465, 203] width 27 height 27
click at [238, 165] on button "c" at bounding box center [240, 166] width 27 height 27
click at [237, 165] on button "c" at bounding box center [240, 166] width 27 height 27
click at [244, 167] on button "c" at bounding box center [240, 166] width 27 height 27
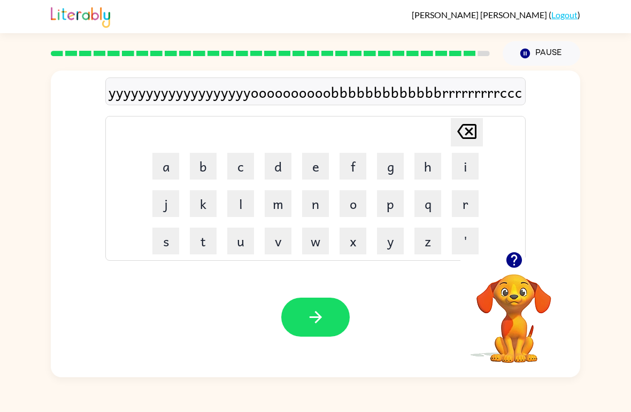
click at [243, 167] on button "c" at bounding box center [240, 166] width 27 height 27
click at [239, 164] on button "c" at bounding box center [240, 166] width 27 height 27
click at [239, 163] on button "c" at bounding box center [240, 166] width 27 height 27
click at [246, 166] on button "c" at bounding box center [240, 166] width 27 height 27
click at [245, 165] on button "c" at bounding box center [240, 166] width 27 height 27
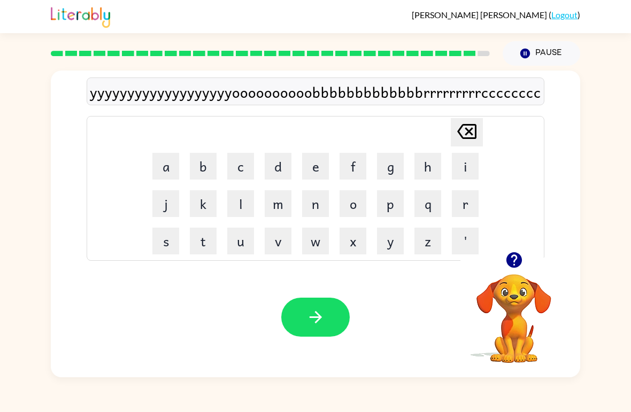
click at [244, 168] on button "c" at bounding box center [240, 166] width 27 height 27
click at [317, 171] on button "e" at bounding box center [315, 166] width 27 height 27
click at [316, 171] on button "e" at bounding box center [315, 166] width 27 height 27
click at [308, 177] on button "e" at bounding box center [315, 166] width 27 height 27
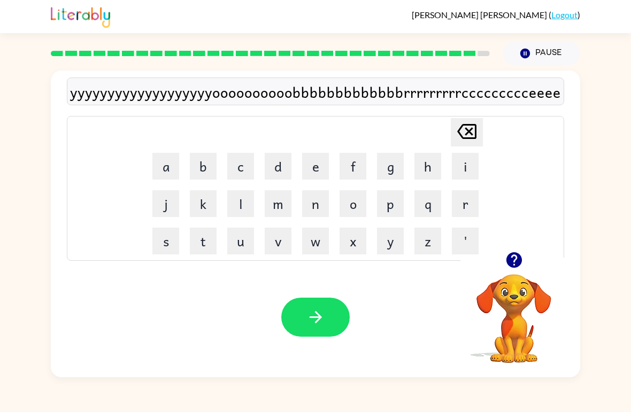
click at [313, 164] on button "e" at bounding box center [315, 166] width 27 height 27
click at [312, 166] on button "e" at bounding box center [315, 166] width 27 height 27
click at [313, 164] on button "e" at bounding box center [315, 166] width 27 height 27
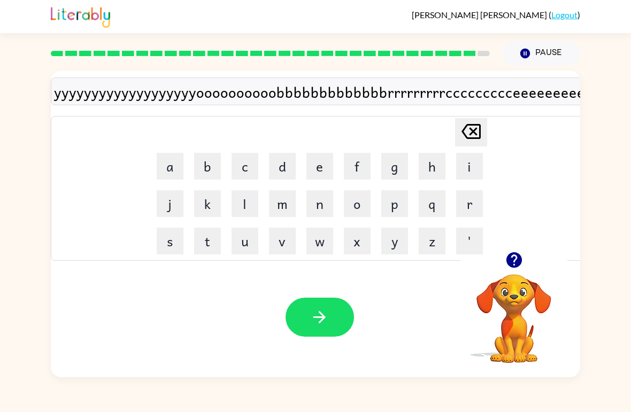
click at [313, 164] on button "e" at bounding box center [319, 166] width 27 height 27
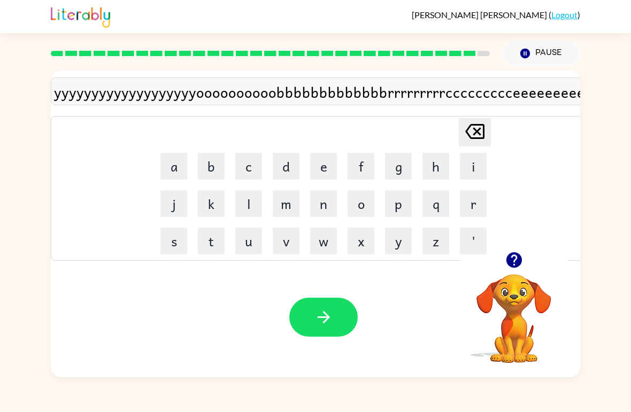
click at [325, 157] on button "e" at bounding box center [323, 166] width 27 height 27
click at [324, 157] on button "e" at bounding box center [323, 166] width 27 height 27
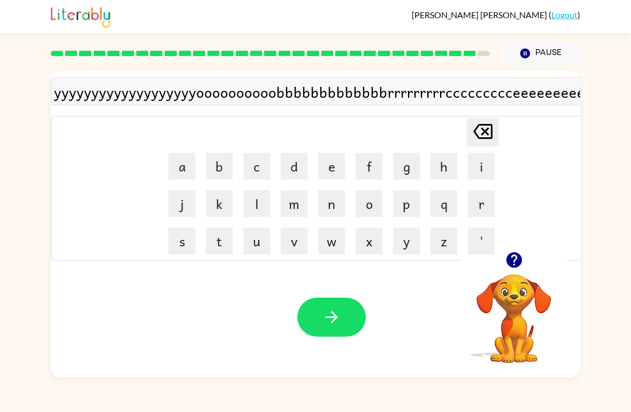
click at [321, 160] on button "e" at bounding box center [331, 166] width 27 height 27
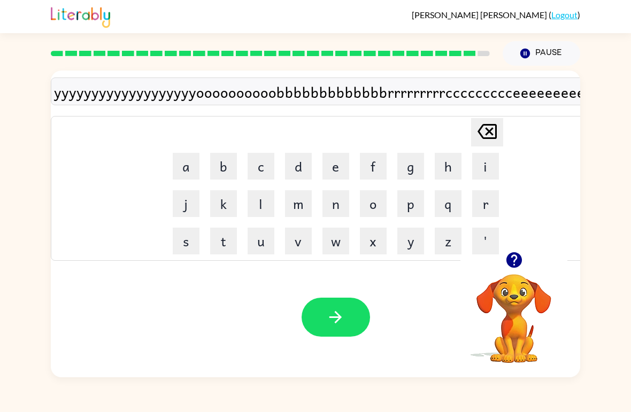
click at [485, 206] on button "r" at bounding box center [485, 203] width 27 height 27
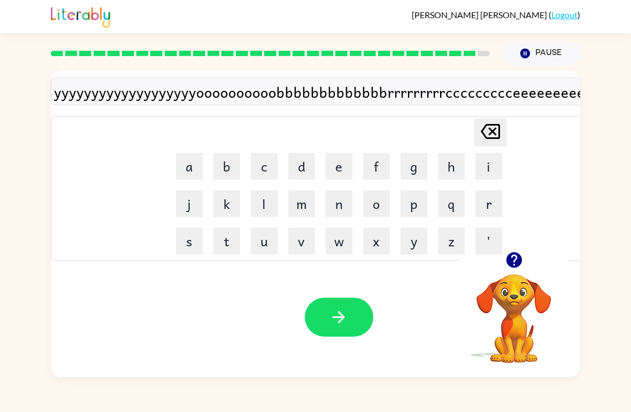
click at [484, 206] on button "r" at bounding box center [489, 203] width 27 height 27
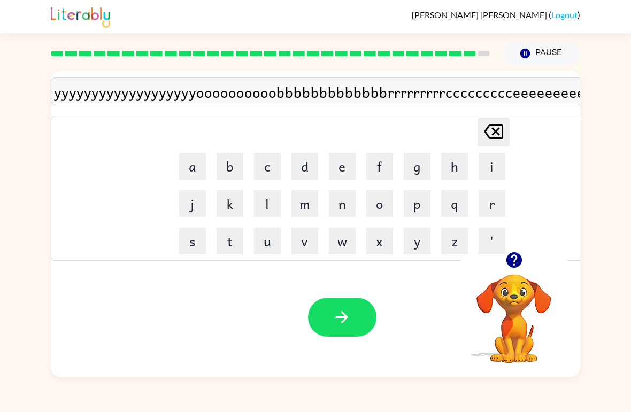
click at [483, 204] on button "r" at bounding box center [492, 203] width 27 height 27
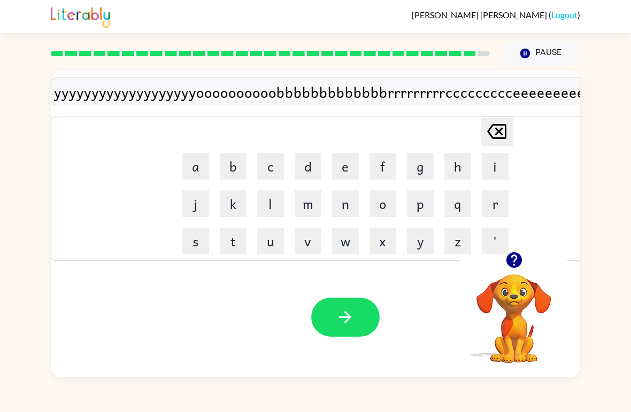
click at [482, 204] on td "r" at bounding box center [495, 204] width 36 height 36
click at [495, 203] on button "r" at bounding box center [495, 203] width 27 height 27
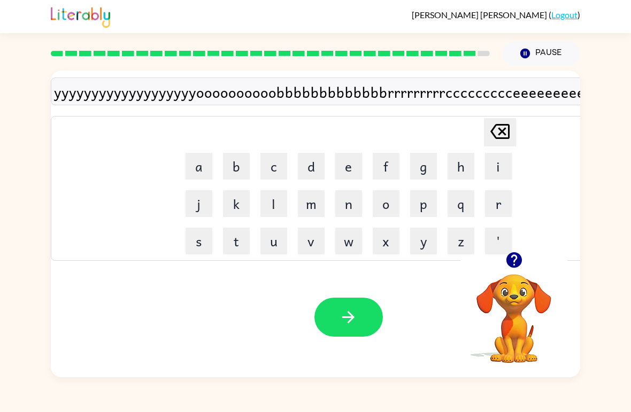
click at [507, 129] on icon at bounding box center [499, 131] width 19 height 15
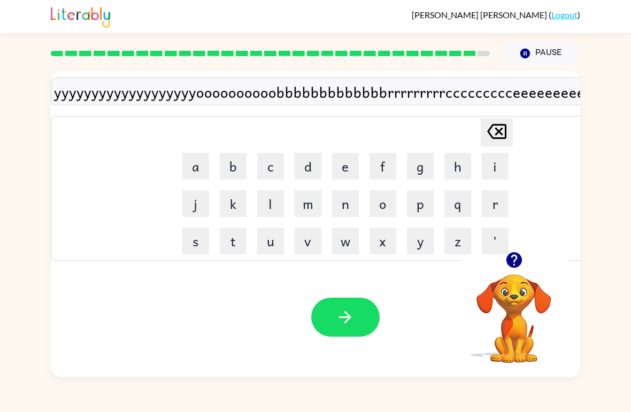
click at [496, 131] on icon "Delete Delete last character input" at bounding box center [497, 132] width 26 height 26
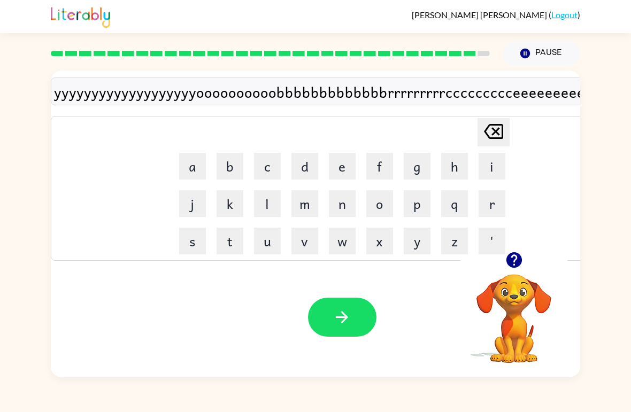
click at [495, 131] on icon "Delete Delete last character input" at bounding box center [494, 132] width 26 height 26
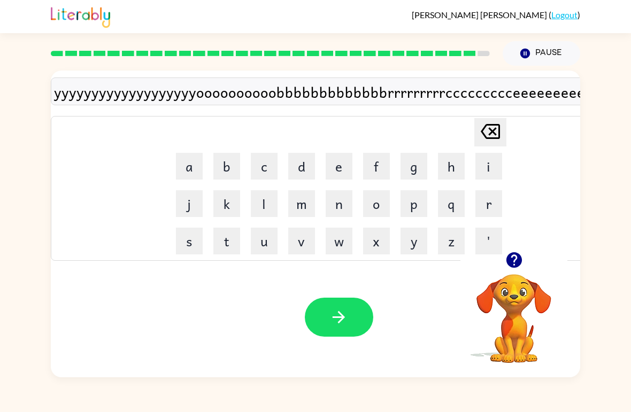
click at [500, 131] on icon at bounding box center [490, 131] width 19 height 15
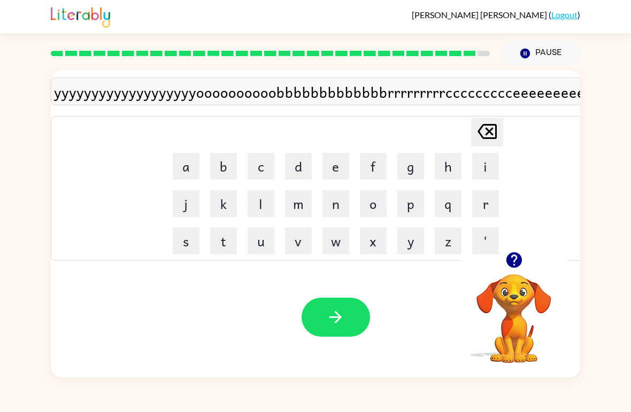
click at [503, 138] on button "Delete Delete last character input" at bounding box center [487, 132] width 32 height 28
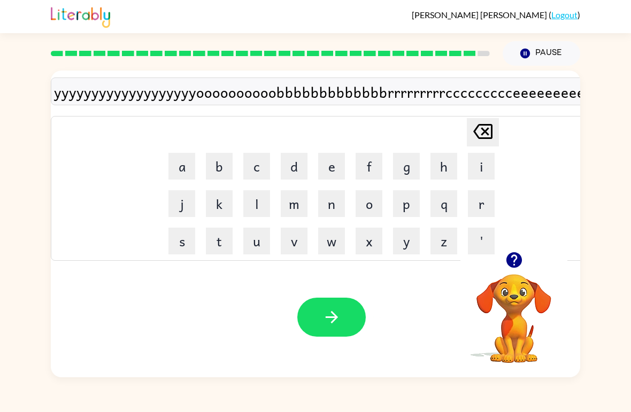
click at [505, 140] on div "Delete Delete last character input a b c d e f g h i j k l m n o p q r s t u v …" at bounding box center [332, 188] width 562 height 145
click at [490, 125] on icon at bounding box center [482, 131] width 19 height 15
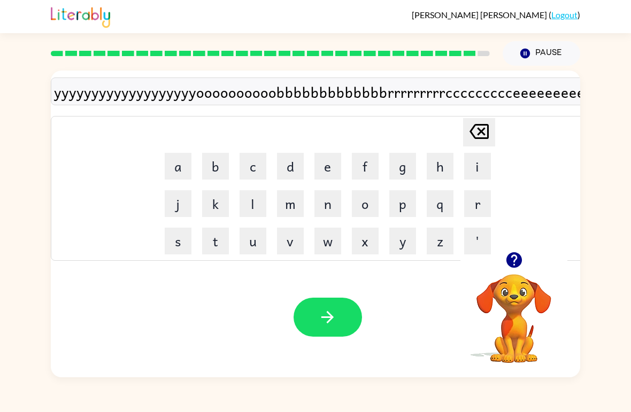
click at [490, 124] on icon "Delete Delete last character input" at bounding box center [479, 132] width 26 height 26
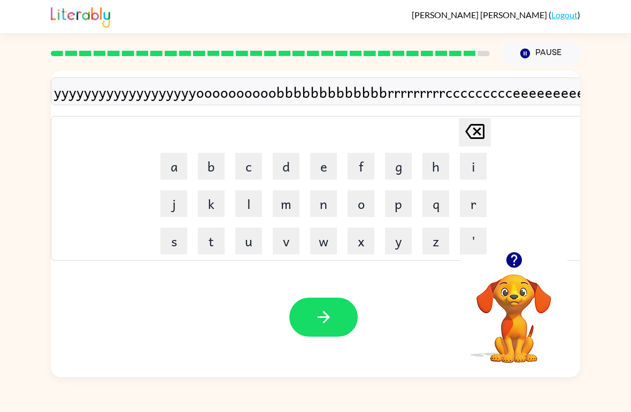
click at [479, 126] on icon at bounding box center [474, 131] width 19 height 15
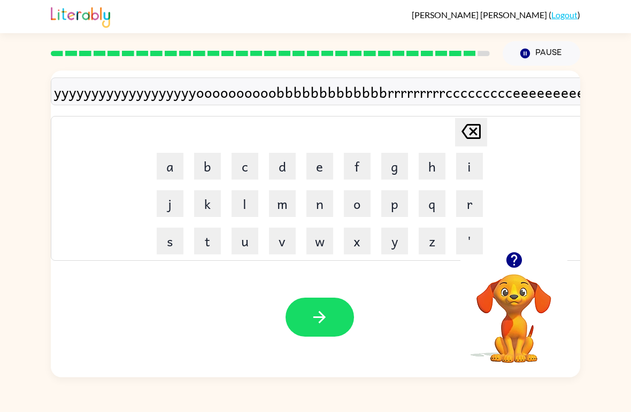
click at [478, 126] on icon at bounding box center [471, 131] width 19 height 15
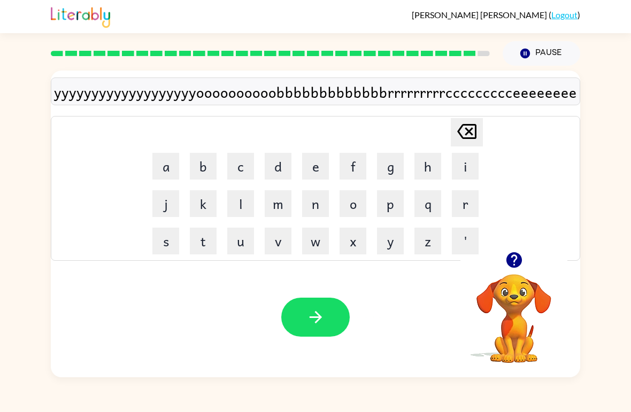
click at [464, 142] on icon "Delete Delete last character input" at bounding box center [467, 132] width 26 height 26
click at [463, 141] on icon "Delete Delete last character input" at bounding box center [467, 132] width 26 height 26
click at [456, 135] on icon "Delete Delete last character input" at bounding box center [467, 132] width 26 height 26
click at [463, 131] on icon "Delete Delete last character input" at bounding box center [467, 132] width 26 height 26
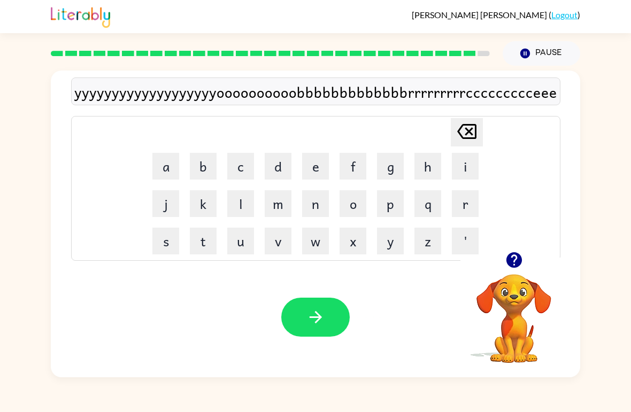
click at [462, 130] on icon "Delete Delete last character input" at bounding box center [467, 132] width 26 height 26
click at [469, 129] on icon "Delete Delete last character input" at bounding box center [467, 132] width 26 height 26
click at [464, 133] on icon "Delete Delete last character input" at bounding box center [467, 132] width 26 height 26
click at [467, 124] on icon "Delete Delete last character input" at bounding box center [467, 132] width 26 height 26
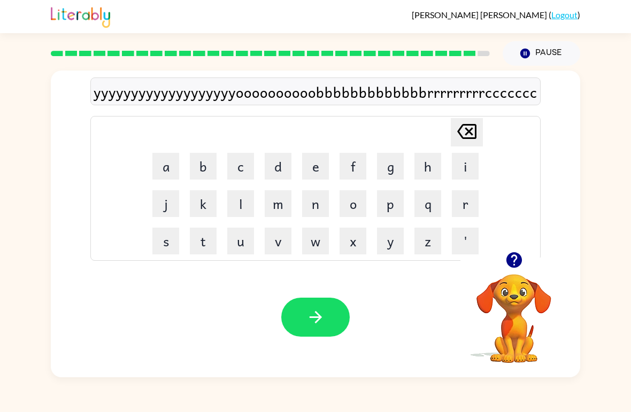
click at [466, 124] on icon "Delete Delete last character input" at bounding box center [467, 132] width 26 height 26
click at [457, 132] on icon "Delete Delete last character input" at bounding box center [467, 132] width 26 height 26
click at [457, 131] on icon "Delete Delete last character input" at bounding box center [467, 132] width 26 height 26
click at [462, 128] on icon at bounding box center [466, 131] width 19 height 15
click at [462, 127] on icon at bounding box center [466, 131] width 19 height 15
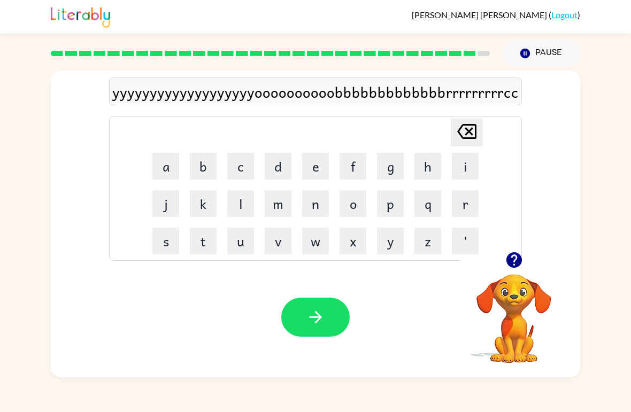
click at [466, 127] on icon "Delete Delete last character input" at bounding box center [467, 132] width 26 height 26
click at [465, 127] on icon "Delete Delete last character input" at bounding box center [467, 132] width 26 height 26
click at [470, 123] on icon "Delete Delete last character input" at bounding box center [467, 132] width 26 height 26
click at [470, 122] on icon "Delete Delete last character input" at bounding box center [467, 132] width 26 height 26
click at [466, 126] on icon at bounding box center [466, 131] width 19 height 15
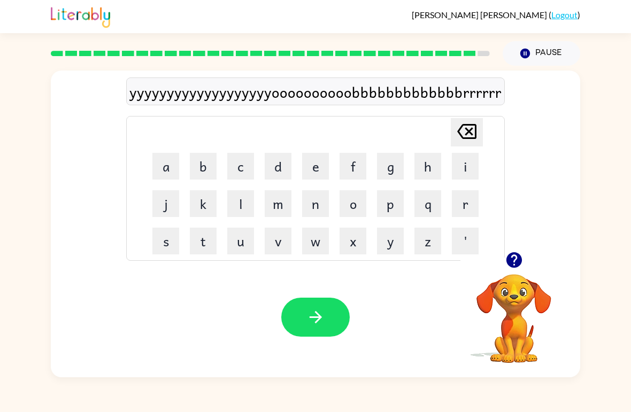
click at [465, 125] on icon at bounding box center [466, 131] width 19 height 15
click at [472, 133] on icon "Delete Delete last character input" at bounding box center [467, 132] width 26 height 26
click at [471, 133] on icon "Delete Delete last character input" at bounding box center [467, 132] width 26 height 26
click at [470, 121] on icon "Delete Delete last character input" at bounding box center [467, 132] width 26 height 26
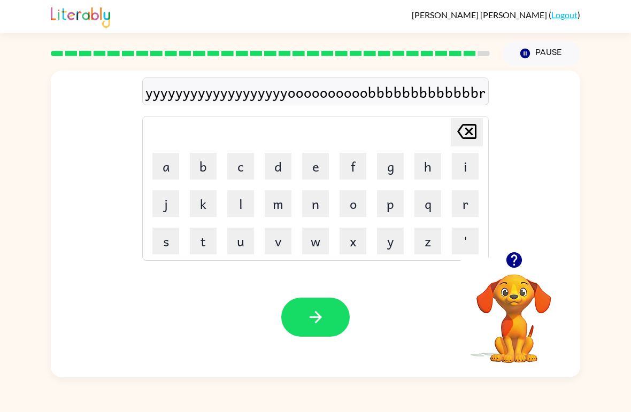
click at [465, 131] on icon "Delete Delete last character input" at bounding box center [467, 132] width 26 height 26
click at [467, 131] on icon at bounding box center [466, 131] width 19 height 15
click at [472, 117] on div "yyyyyyyyyyyyyyyyyyyoooooooooobbbbbbbbbbb Delete Delete last character input a b…" at bounding box center [315, 162] width 339 height 200
click at [472, 123] on icon "Delete Delete last character input" at bounding box center [467, 132] width 26 height 26
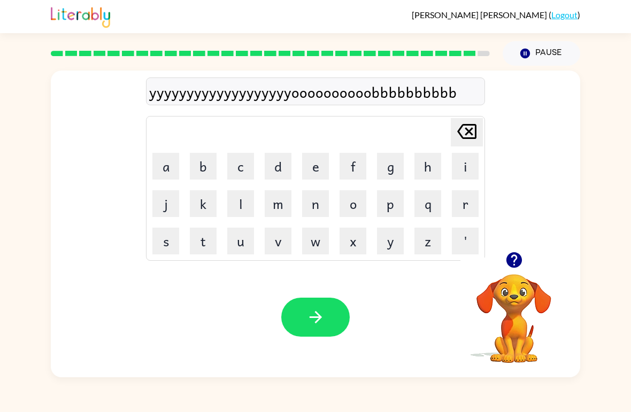
click at [472, 122] on icon "Delete Delete last character input" at bounding box center [467, 132] width 26 height 26
click at [471, 131] on icon at bounding box center [466, 131] width 19 height 15
click at [470, 131] on icon at bounding box center [466, 131] width 19 height 15
click at [469, 137] on icon "Delete Delete last character input" at bounding box center [467, 132] width 26 height 26
click at [468, 137] on icon "Delete Delete last character input" at bounding box center [467, 132] width 26 height 26
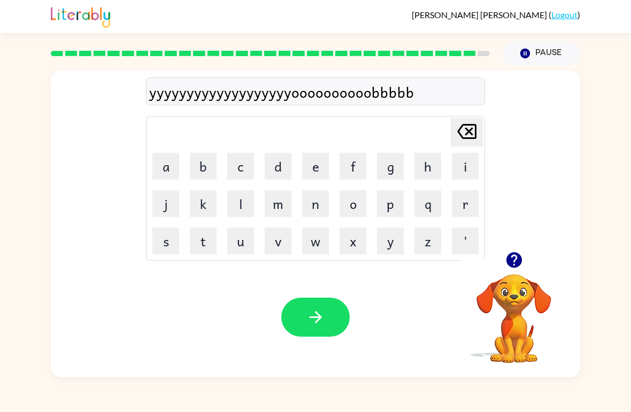
click at [469, 130] on icon "Delete Delete last character input" at bounding box center [467, 132] width 26 height 26
click at [468, 129] on icon "Delete Delete last character input" at bounding box center [467, 132] width 26 height 26
click at [465, 131] on icon "Delete Delete last character input" at bounding box center [467, 132] width 26 height 26
click at [465, 130] on icon "Delete Delete last character input" at bounding box center [467, 132] width 26 height 26
click at [459, 128] on icon "Delete Delete last character input" at bounding box center [467, 132] width 26 height 26
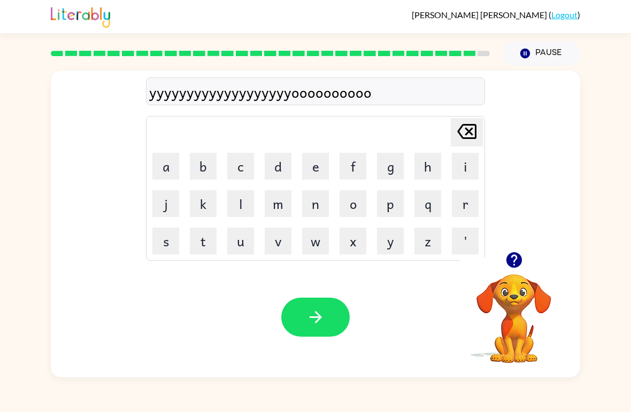
click at [467, 120] on icon "Delete Delete last character input" at bounding box center [467, 132] width 26 height 26
click at [466, 119] on icon "Delete Delete last character input" at bounding box center [467, 132] width 26 height 26
click at [461, 122] on icon "Delete Delete last character input" at bounding box center [467, 132] width 26 height 26
click at [459, 120] on icon "Delete Delete last character input" at bounding box center [467, 132] width 26 height 26
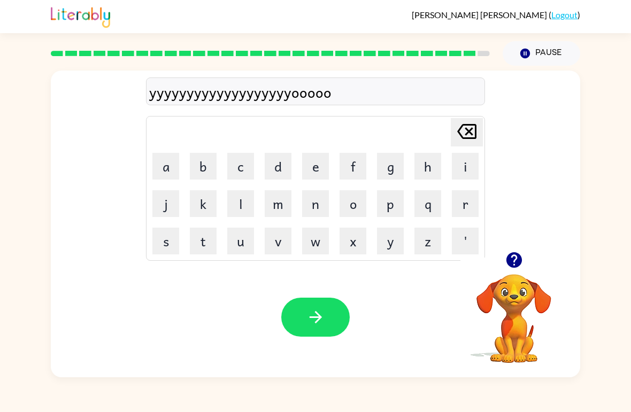
click at [459, 120] on icon "Delete Delete last character input" at bounding box center [467, 132] width 26 height 26
click at [463, 127] on icon "Delete Delete last character input" at bounding box center [467, 132] width 26 height 26
click at [463, 126] on icon at bounding box center [466, 131] width 19 height 15
click at [456, 120] on icon "Delete Delete last character input" at bounding box center [467, 132] width 26 height 26
click at [454, 118] on table "Delete Delete last character input a b c d e f g h i j k l m n o p q r s t u v …" at bounding box center [316, 189] width 338 height 144
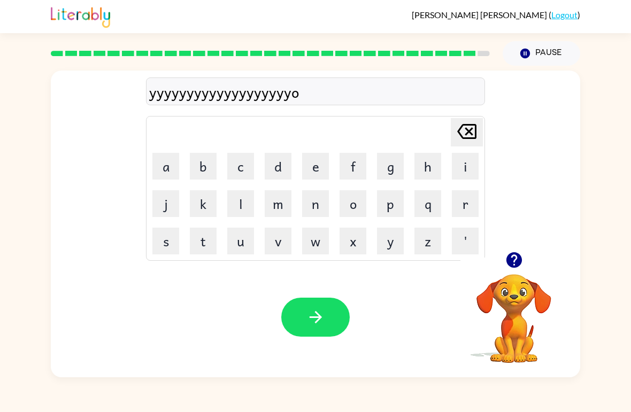
click at [459, 119] on icon "Delete Delete last character input" at bounding box center [467, 132] width 26 height 26
click at [461, 139] on icon "Delete Delete last character input" at bounding box center [467, 132] width 26 height 26
click at [469, 134] on icon at bounding box center [466, 131] width 19 height 15
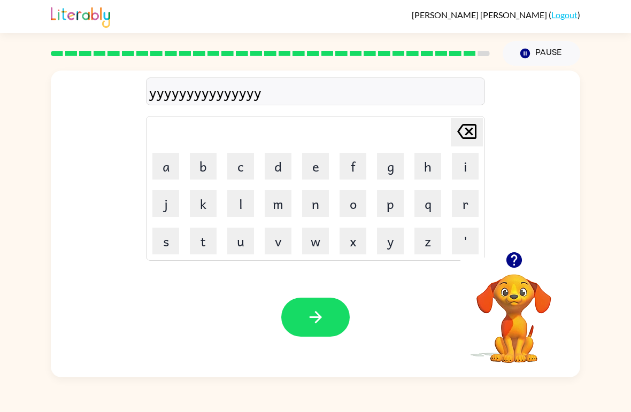
click at [468, 133] on icon at bounding box center [466, 131] width 19 height 15
click at [477, 133] on icon "Delete Delete last character input" at bounding box center [467, 132] width 26 height 26
click at [470, 133] on icon at bounding box center [466, 131] width 19 height 15
click at [469, 133] on icon at bounding box center [466, 131] width 19 height 15
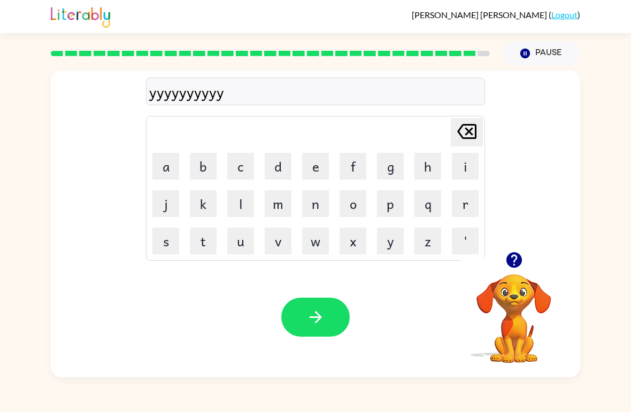
click at [465, 134] on icon "Delete Delete last character input" at bounding box center [467, 132] width 26 height 26
click at [457, 136] on icon "Delete Delete last character input" at bounding box center [467, 132] width 26 height 26
click at [455, 135] on icon "Delete Delete last character input" at bounding box center [467, 132] width 26 height 26
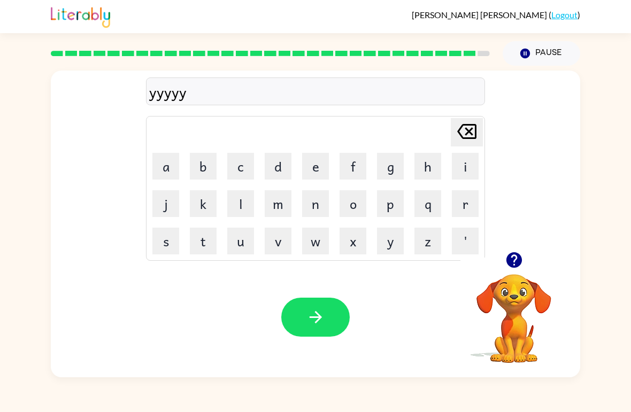
click at [455, 134] on icon "Delete Delete last character input" at bounding box center [467, 132] width 26 height 26
click at [461, 133] on icon "Delete Delete last character input" at bounding box center [467, 132] width 26 height 26
click at [461, 132] on icon "Delete Delete last character input" at bounding box center [467, 132] width 26 height 26
click at [456, 132] on icon "Delete Delete last character input" at bounding box center [467, 132] width 26 height 26
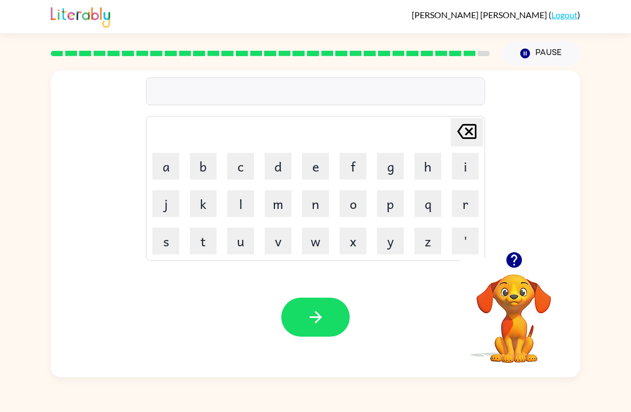
click at [388, 244] on button "y" at bounding box center [390, 241] width 27 height 27
click at [359, 205] on button "o" at bounding box center [353, 203] width 27 height 27
click at [203, 165] on button "b" at bounding box center [203, 166] width 27 height 27
click at [468, 207] on button "r" at bounding box center [465, 203] width 27 height 27
click at [316, 166] on button "e" at bounding box center [315, 166] width 27 height 27
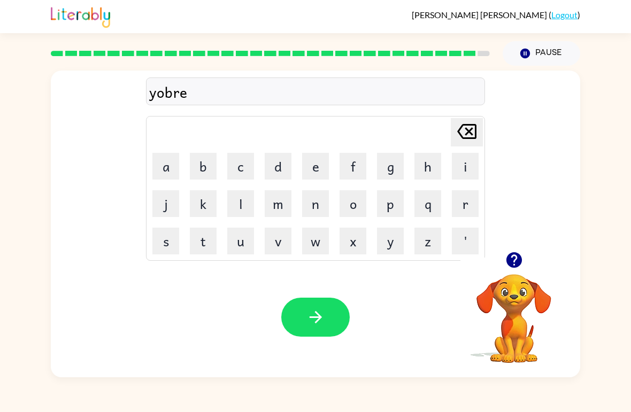
click at [248, 161] on button "c" at bounding box center [240, 166] width 27 height 27
click at [319, 166] on button "e" at bounding box center [315, 166] width 27 height 27
click at [469, 144] on icon "Delete Delete last character input" at bounding box center [467, 132] width 26 height 26
click at [468, 143] on icon "Delete Delete last character input" at bounding box center [467, 132] width 26 height 26
click at [460, 136] on icon at bounding box center [466, 131] width 19 height 15
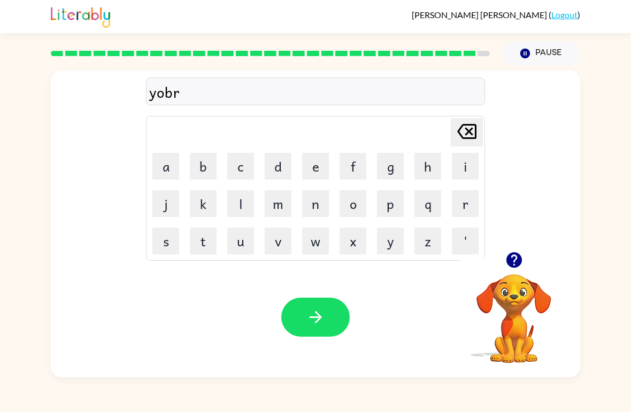
click at [168, 166] on button "a" at bounding box center [165, 166] width 27 height 27
click at [240, 172] on button "c" at bounding box center [240, 166] width 27 height 27
click at [315, 168] on button "e" at bounding box center [315, 166] width 27 height 27
click at [456, 205] on button "r" at bounding box center [465, 203] width 27 height 27
click at [316, 319] on icon "button" at bounding box center [315, 317] width 19 height 19
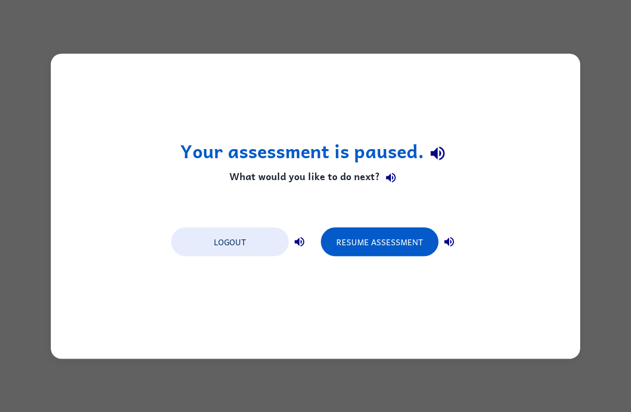
click at [389, 246] on button "Resume Assessment" at bounding box center [380, 241] width 118 height 29
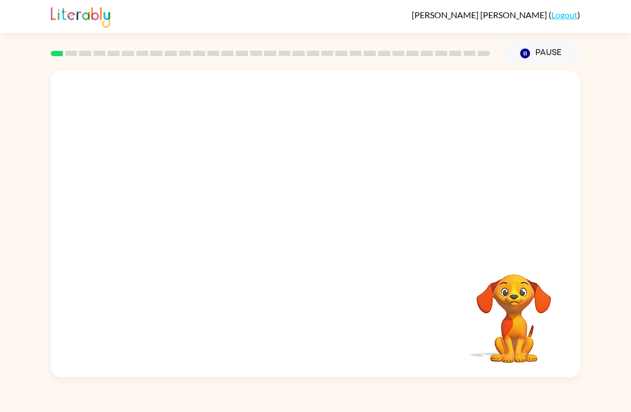
click at [2, 53] on div "[PERSON_NAME] ( Logout ) Pause Pause Your browser must support playing .mp4 fil…" at bounding box center [315, 206] width 631 height 412
